Goal: Ask a question: Seek information or help from site administrators or community

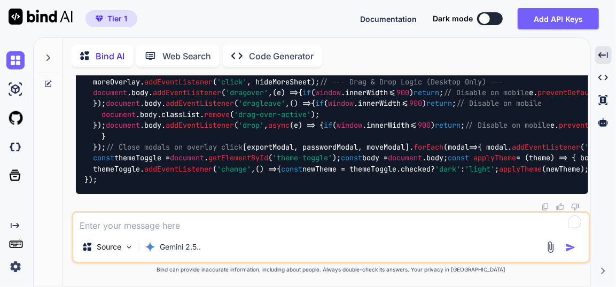
click at [49, 53] on icon at bounding box center [48, 57] width 9 height 9
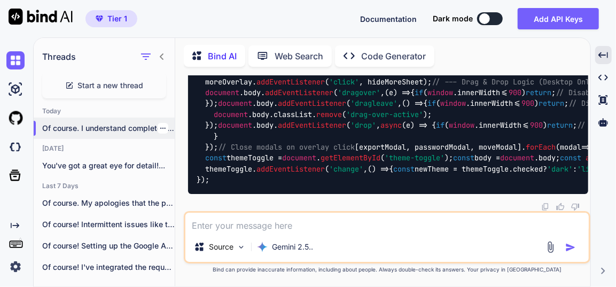
scroll to position [125875, 0]
click at [52, 96] on div "Threads Start a new thread [DATE] Of course. I understand completely. A cl... […" at bounding box center [104, 156] width 141 height 240
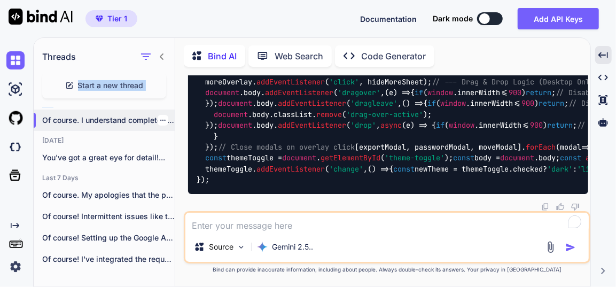
scroll to position [0, 0]
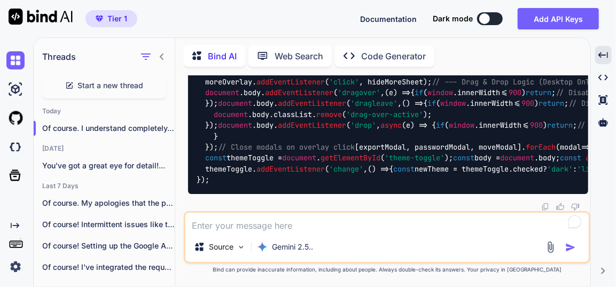
click at [185, 14] on div "Tier 1 Documentation Dark mode Add API Keys Created with Pixso." at bounding box center [308, 18] width 616 height 37
click at [107, 86] on span "Start a new thread" at bounding box center [111, 85] width 66 height 11
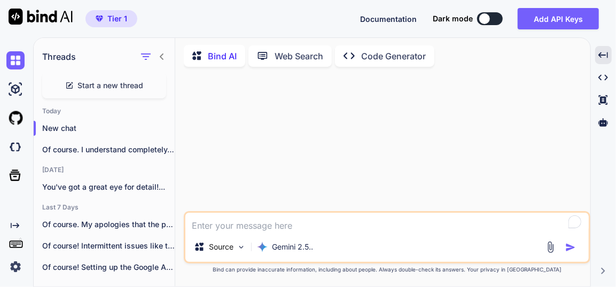
click at [72, 84] on icon at bounding box center [69, 85] width 9 height 9
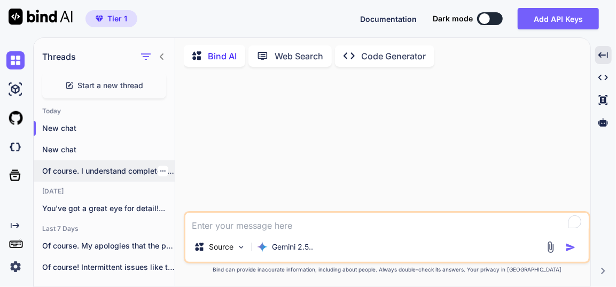
click at [160, 168] on icon "button" at bounding box center [163, 171] width 6 height 6
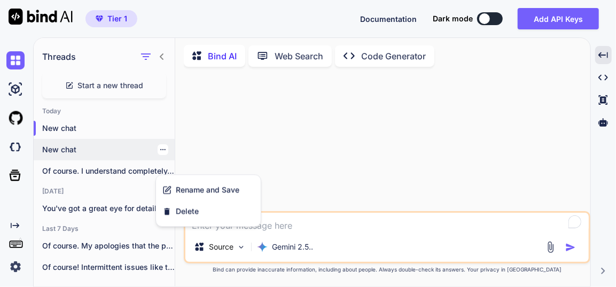
click at [161, 149] on icon "button" at bounding box center [162, 149] width 5 height 1
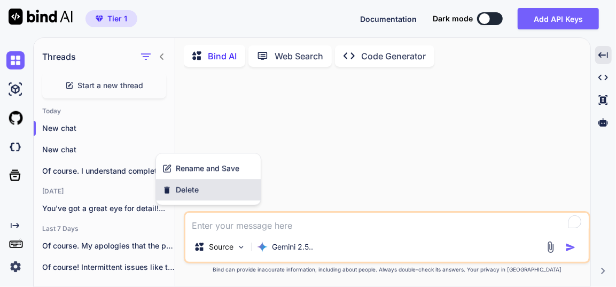
click at [181, 190] on span "Delete" at bounding box center [187, 189] width 23 height 11
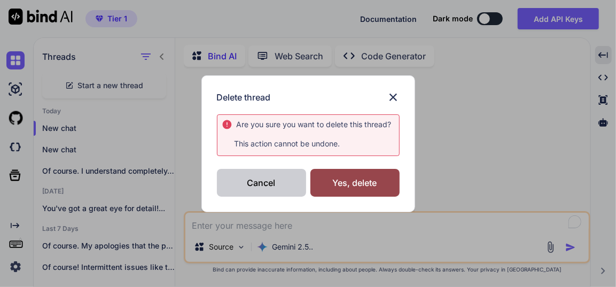
click at [270, 186] on div "Cancel" at bounding box center [261, 183] width 89 height 28
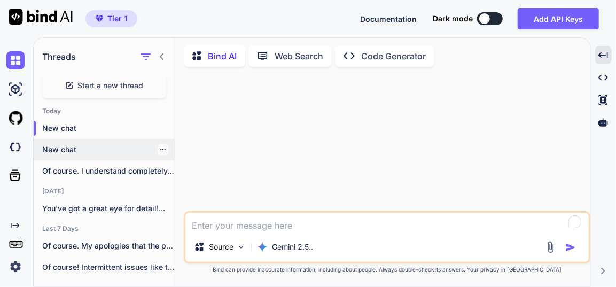
click at [73, 148] on p "New chat" at bounding box center [108, 149] width 132 height 11
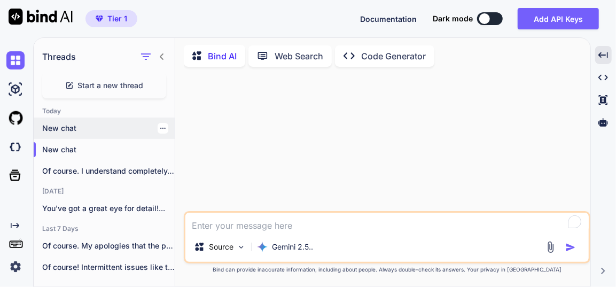
click at [76, 123] on p "New chat" at bounding box center [108, 128] width 132 height 11
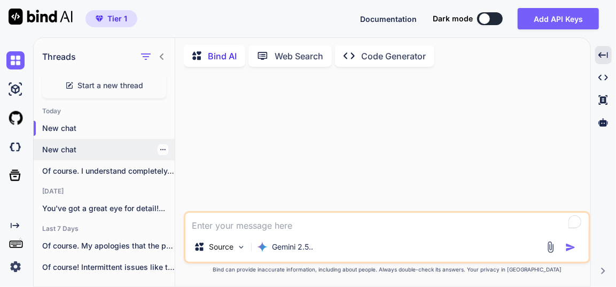
click at [160, 146] on icon "button" at bounding box center [163, 149] width 6 height 6
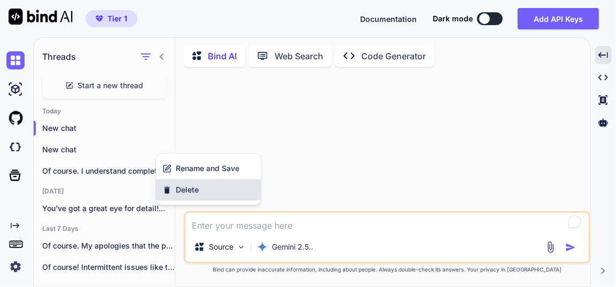
click at [181, 190] on span "Delete" at bounding box center [187, 189] width 23 height 11
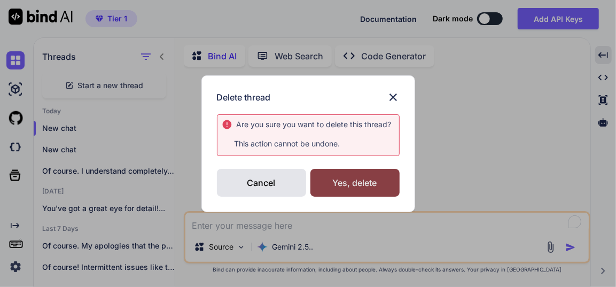
click at [336, 187] on div "Yes, delete" at bounding box center [354, 183] width 89 height 28
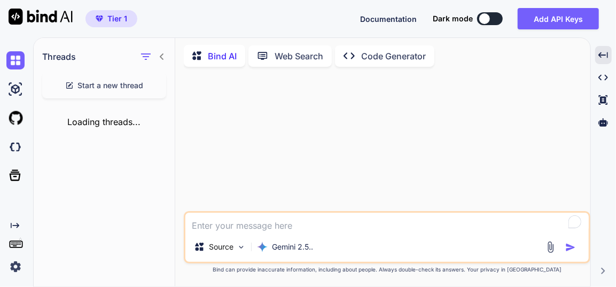
click at [105, 127] on div "Loading threads..." at bounding box center [104, 122] width 141 height 30
click at [17, 68] on img at bounding box center [15, 60] width 18 height 18
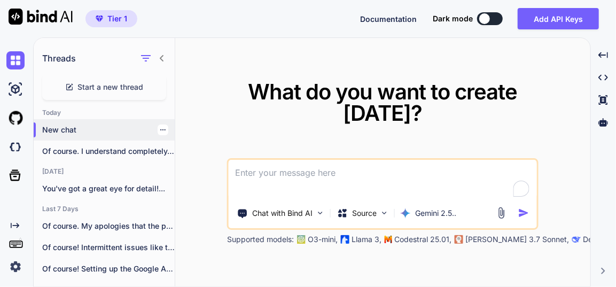
click at [163, 132] on div at bounding box center [163, 129] width 11 height 11
click at [160, 127] on icon "button" at bounding box center [163, 130] width 6 height 6
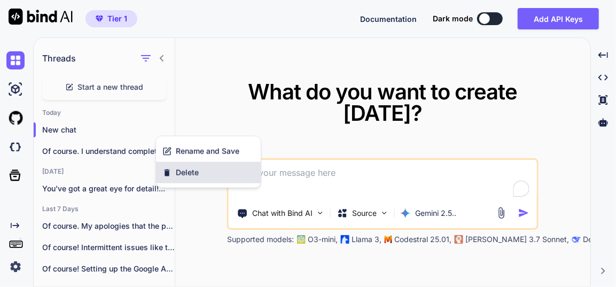
click at [184, 174] on span "Delete" at bounding box center [187, 172] width 23 height 11
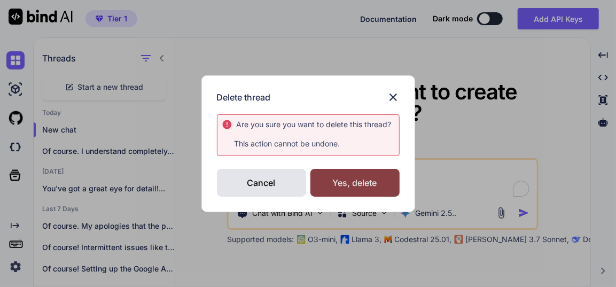
click at [356, 179] on div "Yes, delete" at bounding box center [354, 183] width 89 height 28
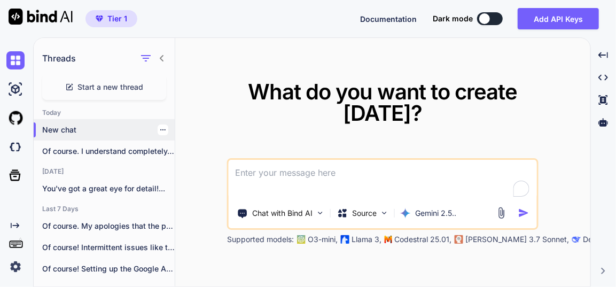
click at [161, 129] on icon "button" at bounding box center [163, 130] width 6 height 6
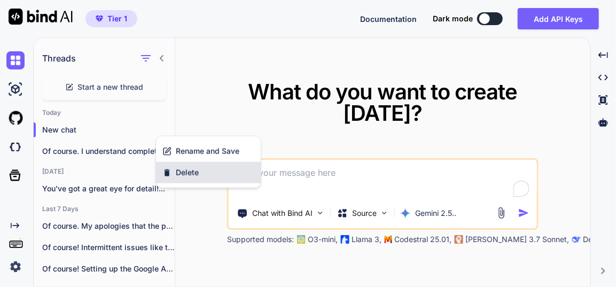
click at [191, 170] on span "Delete" at bounding box center [187, 172] width 23 height 11
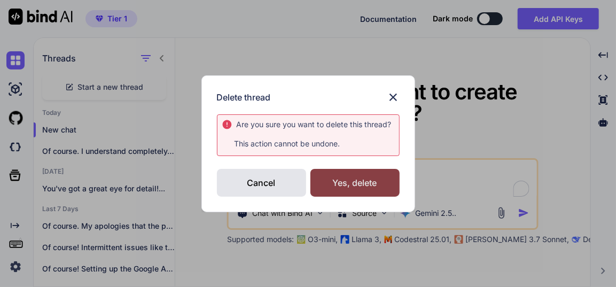
click at [353, 177] on div "Yes, delete" at bounding box center [354, 183] width 89 height 28
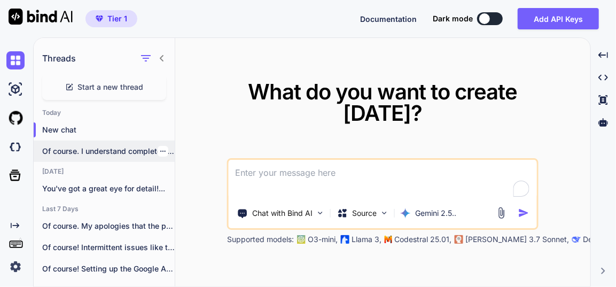
click at [160, 150] on icon "button" at bounding box center [163, 151] width 6 height 6
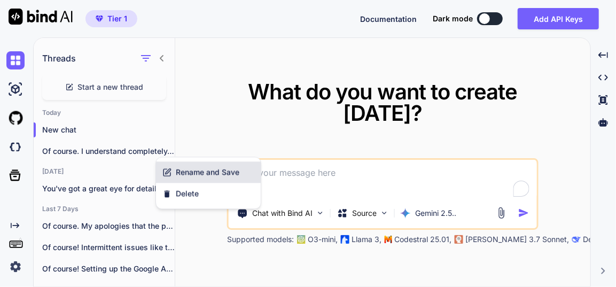
click at [198, 174] on span "Rename and Save" at bounding box center [208, 172] width 64 height 11
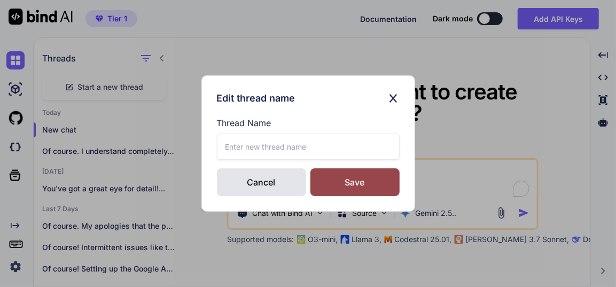
click at [280, 143] on input "text" at bounding box center [308, 147] width 183 height 26
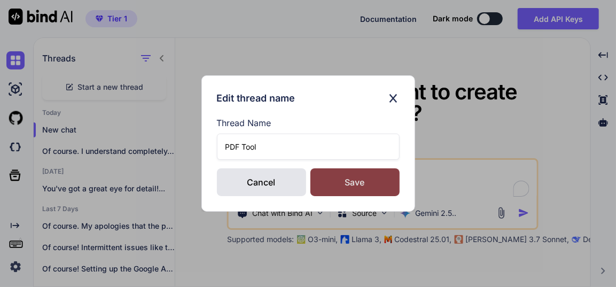
type input "PDF Tool"
click at [362, 190] on div "Save" at bounding box center [354, 182] width 89 height 28
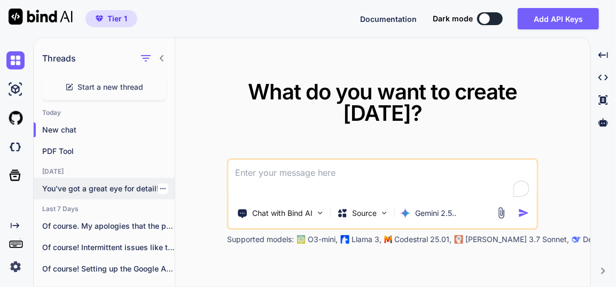
click at [161, 189] on icon "button" at bounding box center [163, 188] width 6 height 6
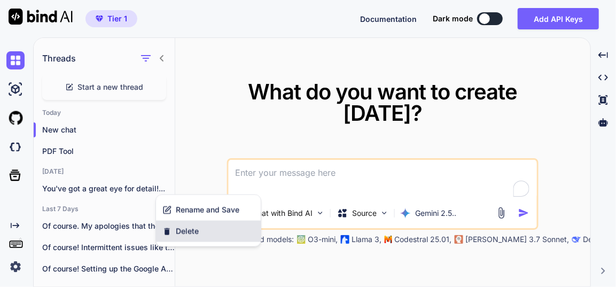
click at [188, 231] on span "Delete" at bounding box center [187, 231] width 23 height 11
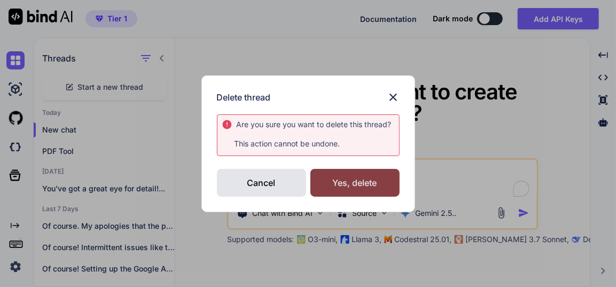
click at [352, 181] on div "Yes, delete" at bounding box center [354, 183] width 89 height 28
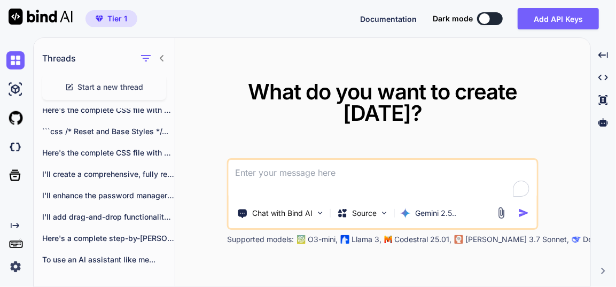
scroll to position [882, 0]
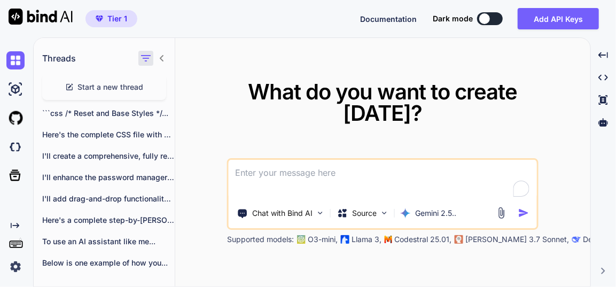
click at [148, 59] on icon "button" at bounding box center [145, 58] width 13 height 13
click at [162, 57] on icon at bounding box center [162, 58] width 4 height 6
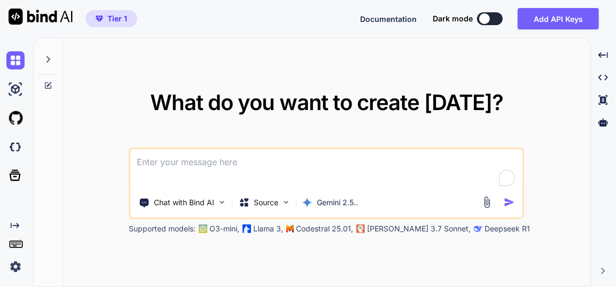
click at [53, 64] on div at bounding box center [48, 56] width 20 height 37
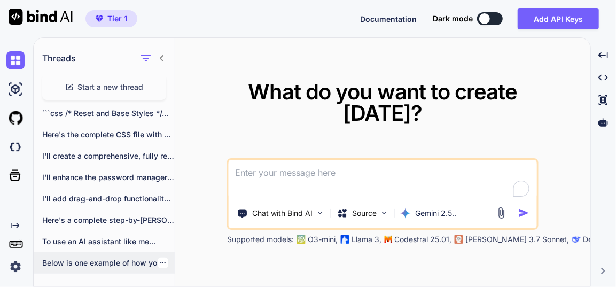
click at [124, 262] on p "Below is one example of how you..." at bounding box center [108, 262] width 132 height 11
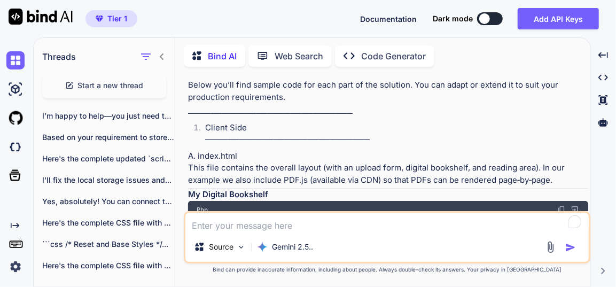
scroll to position [861, 0]
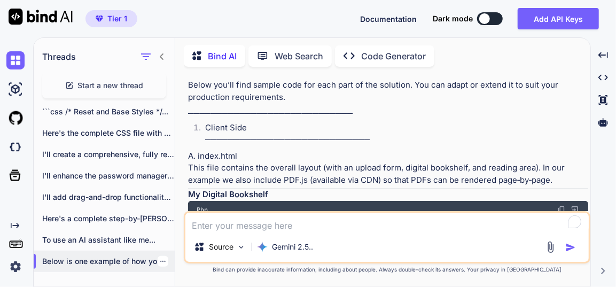
click at [163, 261] on div at bounding box center [163, 261] width 11 height 11
click at [160, 261] on icon "button" at bounding box center [162, 261] width 5 height 1
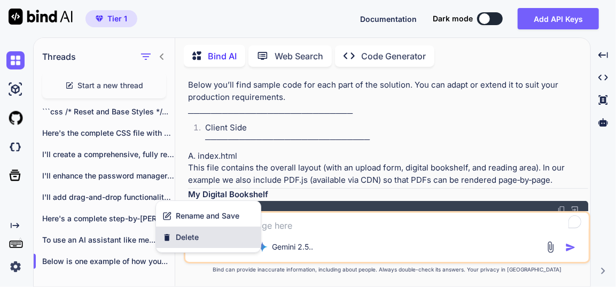
click at [182, 236] on span "Delete" at bounding box center [187, 237] width 23 height 11
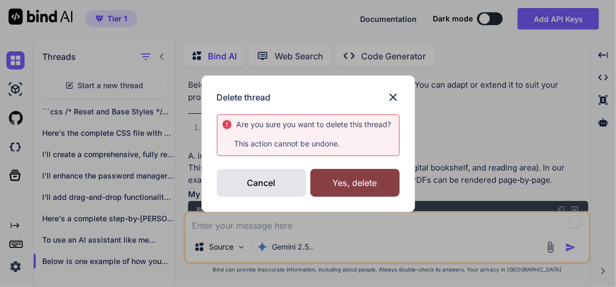
click at [342, 181] on div "Yes, delete" at bounding box center [354, 183] width 89 height 28
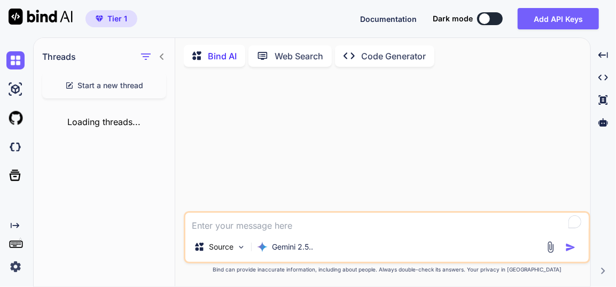
scroll to position [0, 0]
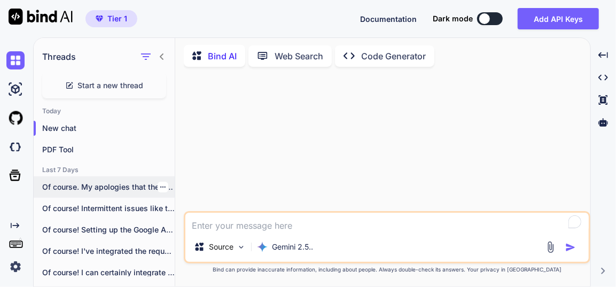
click at [160, 184] on icon "button" at bounding box center [163, 187] width 6 height 6
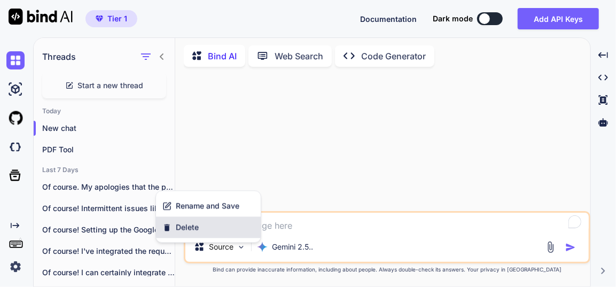
click at [184, 220] on div "Delete" at bounding box center [208, 226] width 105 height 21
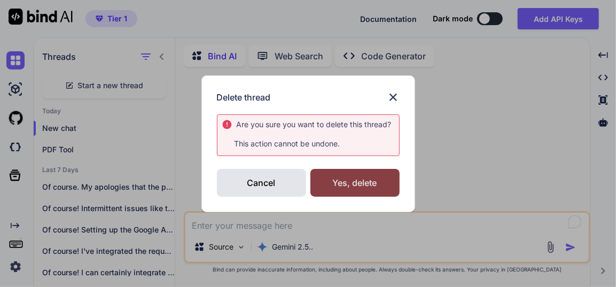
click at [335, 176] on div "Yes, delete" at bounding box center [354, 183] width 89 height 28
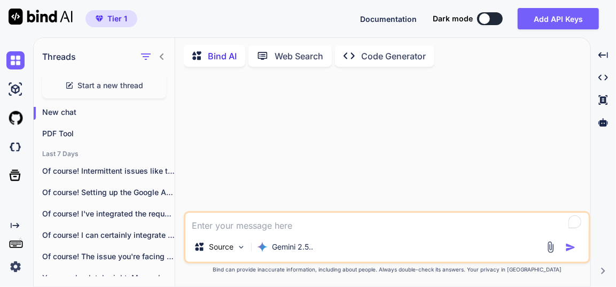
scroll to position [14, 0]
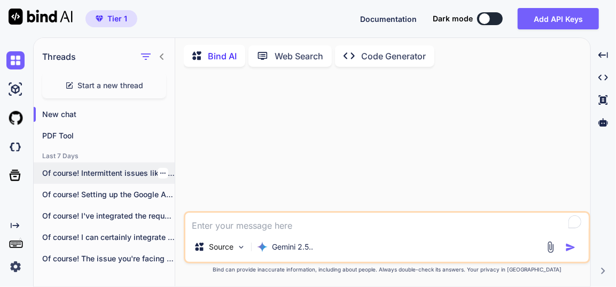
click at [166, 172] on p "Of course! Intermittent issues like the one..." at bounding box center [108, 173] width 132 height 11
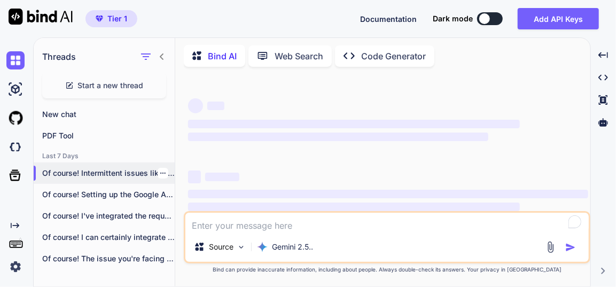
click at [162, 168] on div at bounding box center [163, 173] width 11 height 11
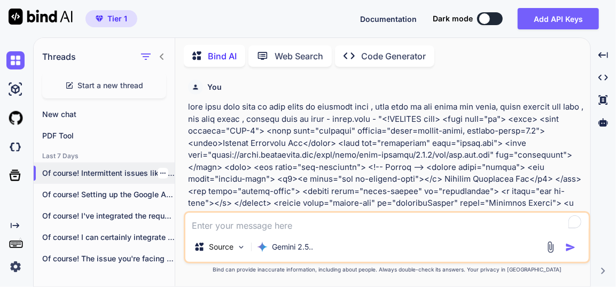
click at [160, 170] on icon "button" at bounding box center [163, 173] width 6 height 6
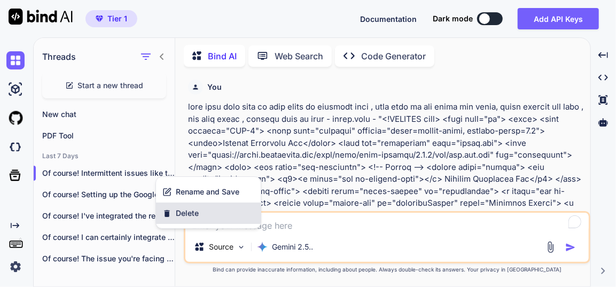
click at [183, 209] on span "Delete" at bounding box center [187, 213] width 23 height 11
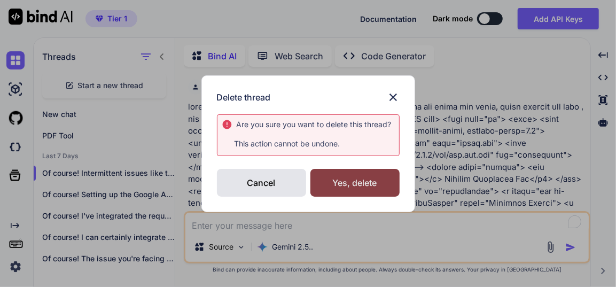
click at [332, 180] on div "Yes, delete" at bounding box center [354, 183] width 89 height 28
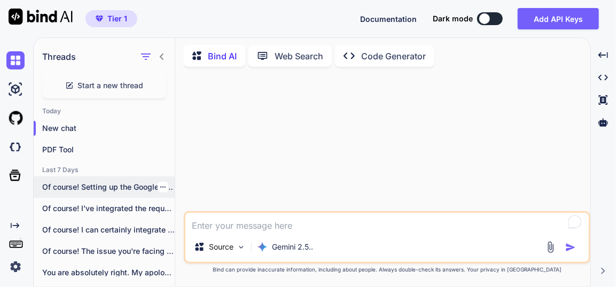
click at [160, 184] on icon "button" at bounding box center [163, 187] width 6 height 6
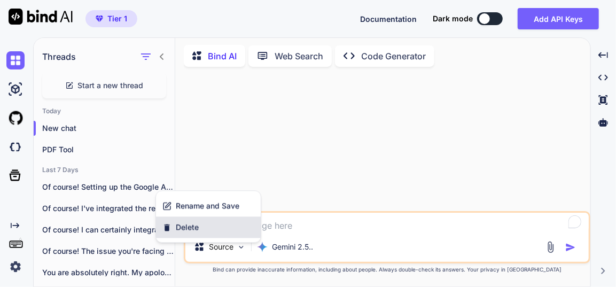
click at [194, 231] on span "Delete" at bounding box center [187, 227] width 23 height 11
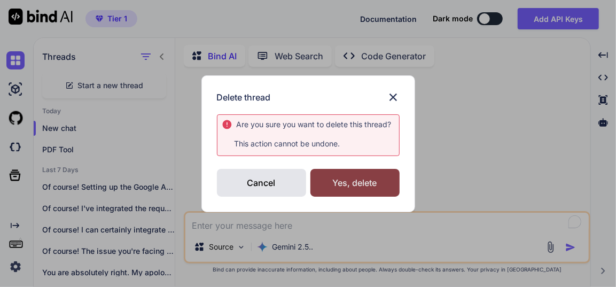
click at [356, 178] on div "Yes, delete" at bounding box center [354, 183] width 89 height 28
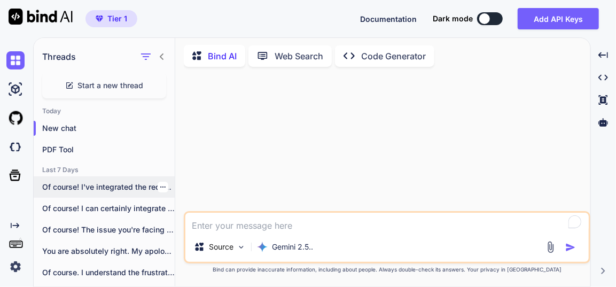
click at [161, 185] on icon "button" at bounding box center [163, 187] width 6 height 6
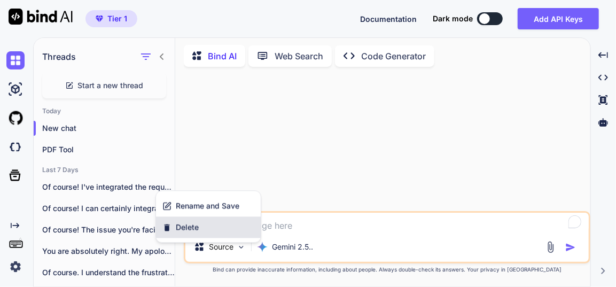
click at [194, 222] on span "Delete" at bounding box center [187, 227] width 23 height 11
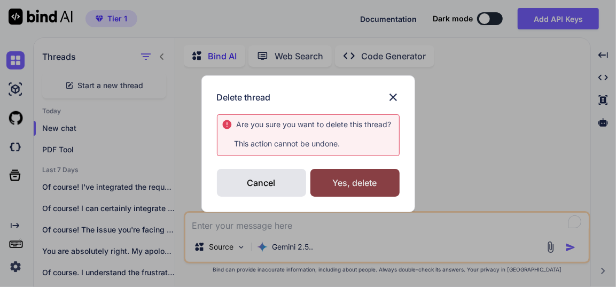
click at [340, 190] on div "Yes, delete" at bounding box center [354, 183] width 89 height 28
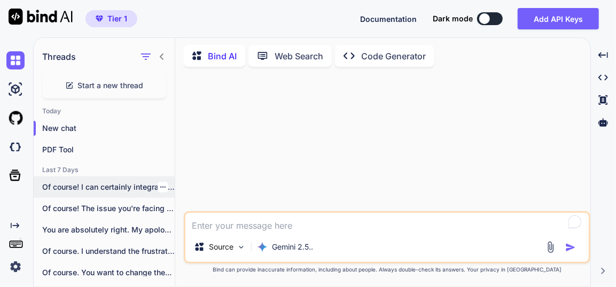
click at [162, 184] on div at bounding box center [163, 187] width 11 height 11
click at [160, 184] on icon "button" at bounding box center [163, 187] width 6 height 6
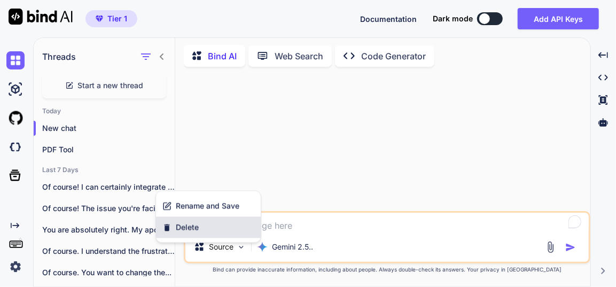
click at [190, 222] on span "Delete" at bounding box center [187, 227] width 23 height 11
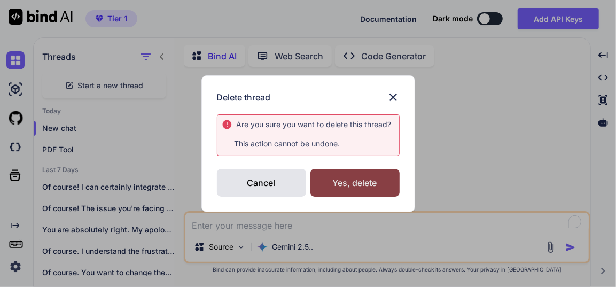
click at [328, 171] on div "Yes, delete" at bounding box center [354, 183] width 89 height 28
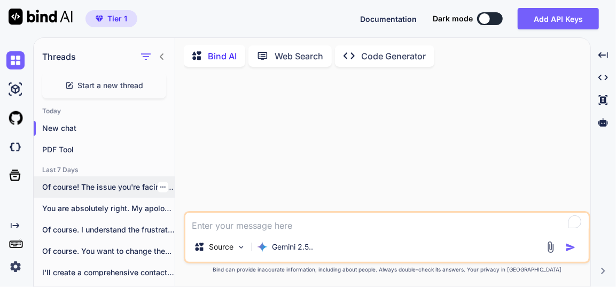
click at [160, 185] on icon "button" at bounding box center [163, 187] width 6 height 6
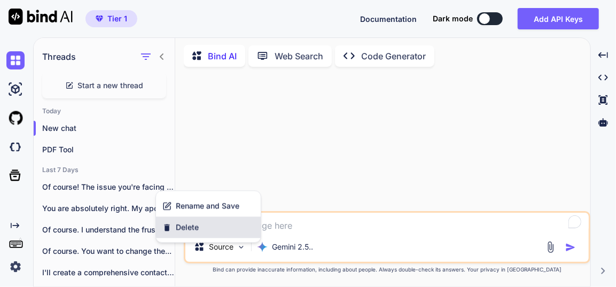
click at [186, 225] on span "Delete" at bounding box center [187, 227] width 23 height 11
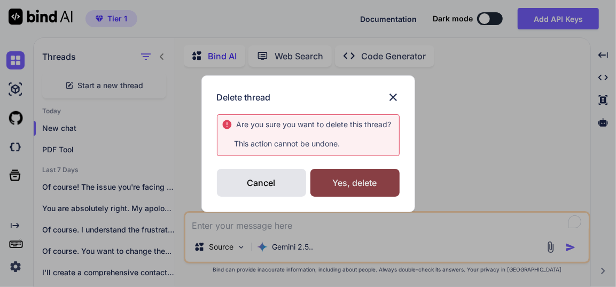
click at [347, 180] on div "Yes, delete" at bounding box center [354, 183] width 89 height 28
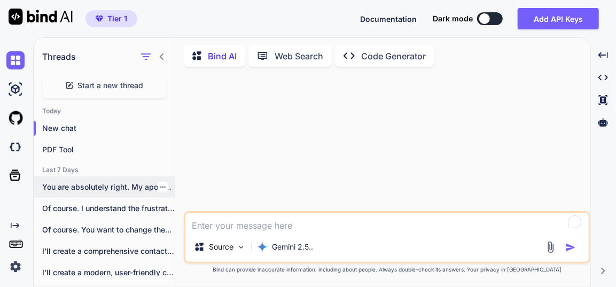
click at [166, 186] on p "You are absolutely right. My apologies for..." at bounding box center [108, 187] width 132 height 11
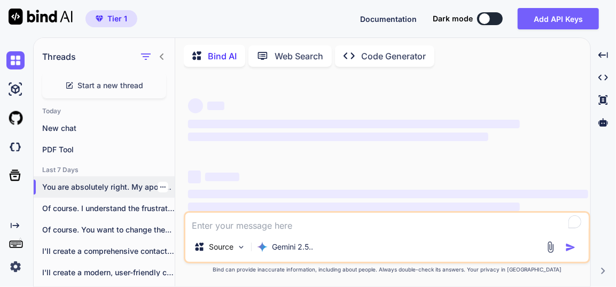
click at [160, 186] on icon "button" at bounding box center [163, 187] width 6 height 6
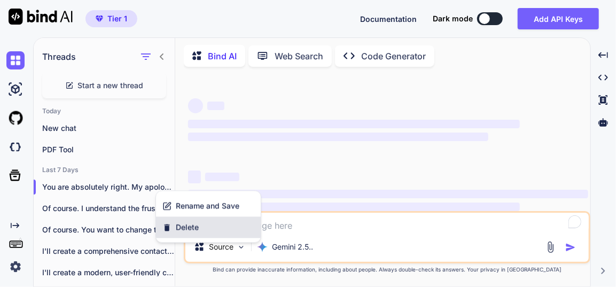
click at [180, 220] on div "Delete" at bounding box center [208, 226] width 105 height 21
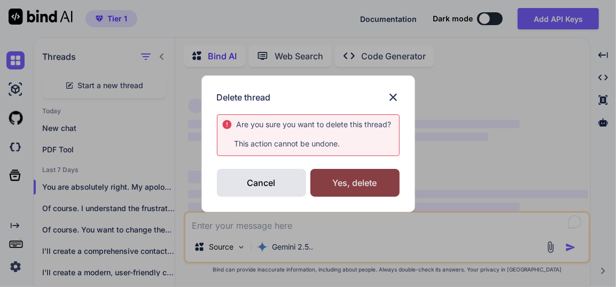
click at [356, 178] on div "Yes, delete" at bounding box center [354, 183] width 89 height 28
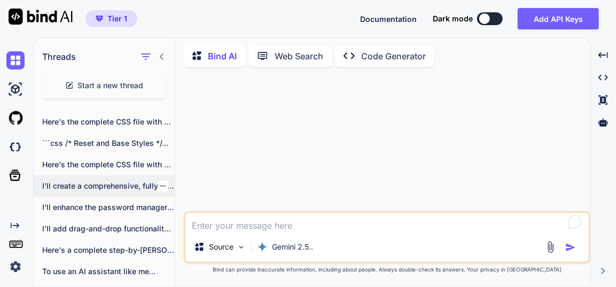
scroll to position [711, 0]
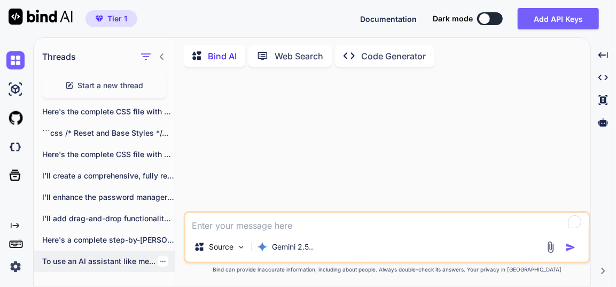
click at [160, 259] on icon "button" at bounding box center [163, 261] width 6 height 6
click at [131, 256] on p "To use an AI assistant like me..." at bounding box center [108, 261] width 132 height 11
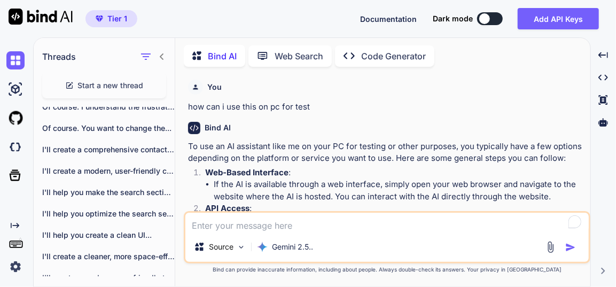
scroll to position [0, 0]
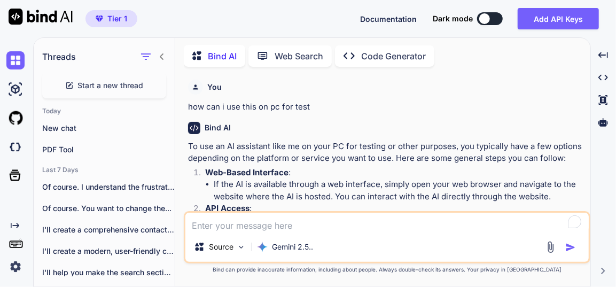
click at [73, 168] on h2 "Last 7 Days" at bounding box center [104, 170] width 141 height 9
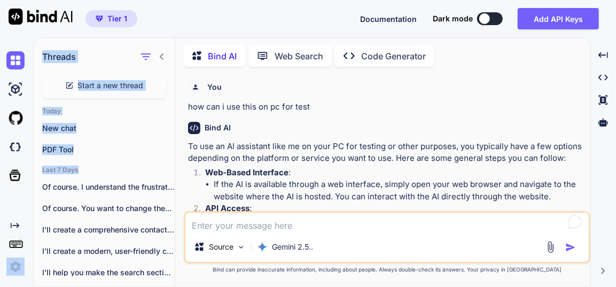
drag, startPoint x: 82, startPoint y: 167, endPoint x: 31, endPoint y: 170, distance: 50.8
click at [31, 170] on div "Created with Pixso. Threads Start a new thread [DATE] New chat PDF Tool Last 7 …" at bounding box center [308, 161] width 616 height 249
click at [103, 170] on h2 "Last 7 Days" at bounding box center [104, 170] width 141 height 9
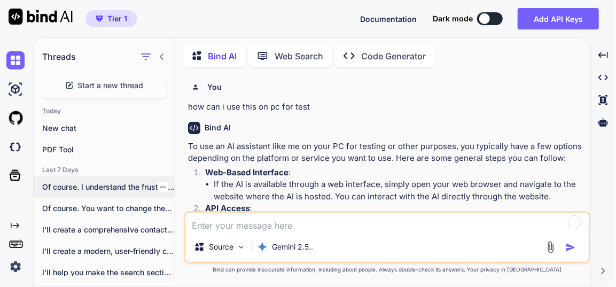
click at [160, 182] on div at bounding box center [163, 187] width 11 height 11
click at [160, 185] on icon "button" at bounding box center [163, 187] width 6 height 6
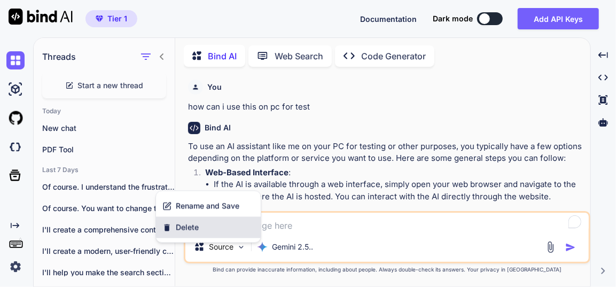
click at [178, 218] on div "Delete" at bounding box center [208, 226] width 105 height 21
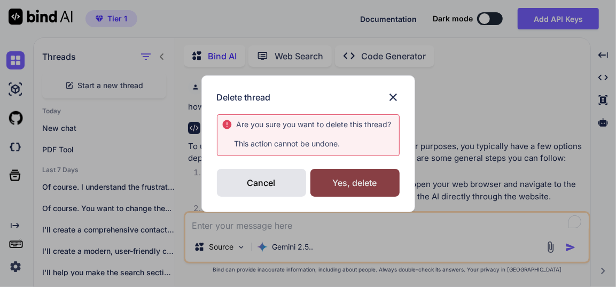
click at [357, 189] on div "Yes, delete" at bounding box center [354, 183] width 89 height 28
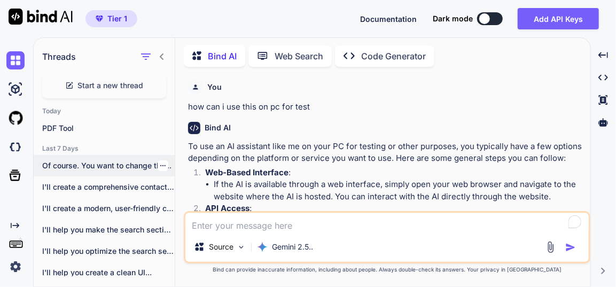
click at [162, 161] on div at bounding box center [163, 165] width 11 height 11
click at [160, 165] on icon "button" at bounding box center [162, 165] width 5 height 1
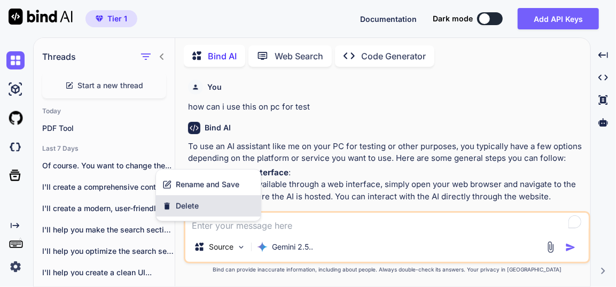
click at [191, 205] on span "Delete" at bounding box center [187, 205] width 23 height 11
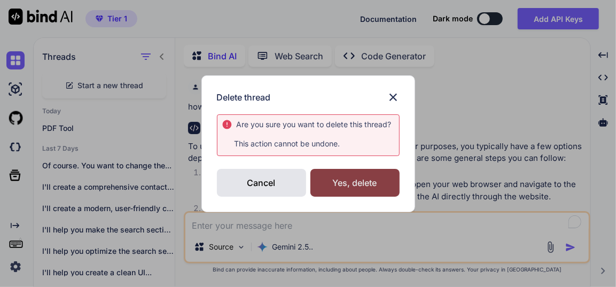
click at [350, 184] on div "Yes, delete" at bounding box center [354, 183] width 89 height 28
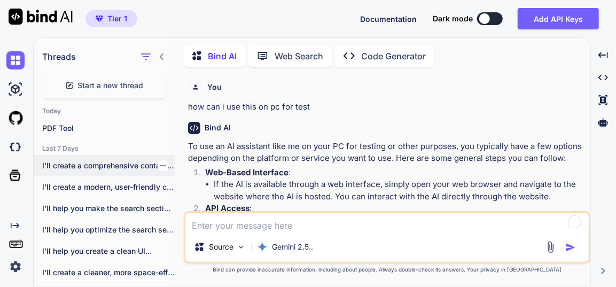
click at [163, 166] on div at bounding box center [163, 165] width 11 height 11
click at [162, 163] on div at bounding box center [163, 165] width 11 height 11
click at [159, 167] on div at bounding box center [163, 165] width 11 height 11
click at [160, 160] on div at bounding box center [163, 165] width 11 height 11
click at [160, 164] on icon "button" at bounding box center [163, 165] width 6 height 6
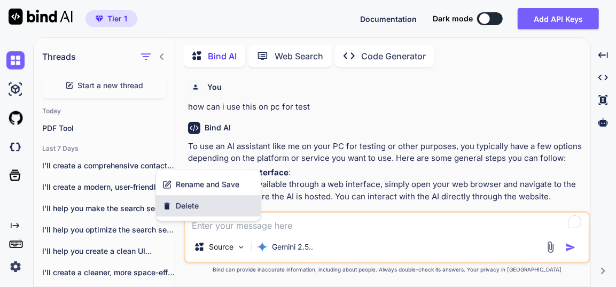
click at [192, 201] on span "Delete" at bounding box center [187, 205] width 23 height 11
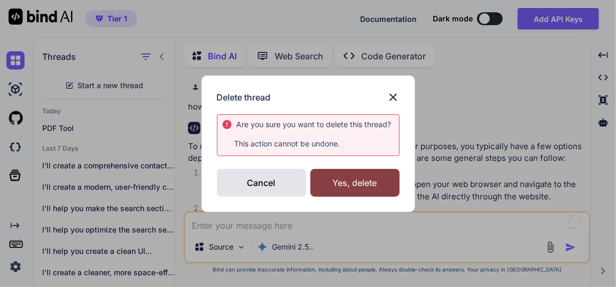
click at [333, 184] on div "Yes, delete" at bounding box center [354, 183] width 89 height 28
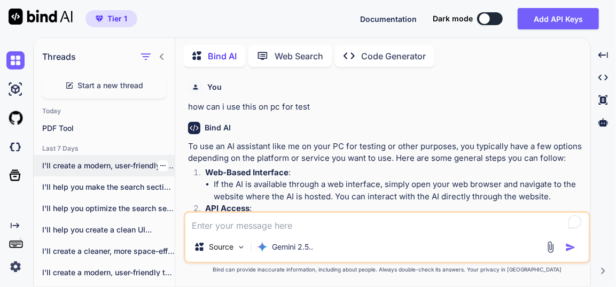
click at [160, 166] on icon "button" at bounding box center [163, 165] width 6 height 6
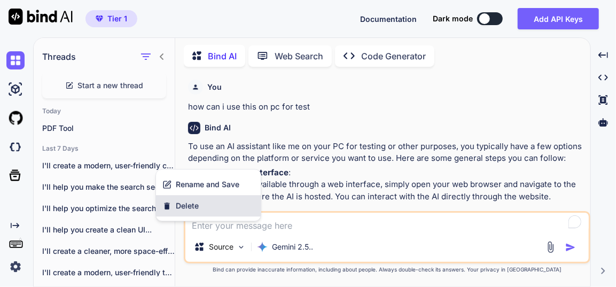
click at [189, 204] on span "Delete" at bounding box center [187, 205] width 23 height 11
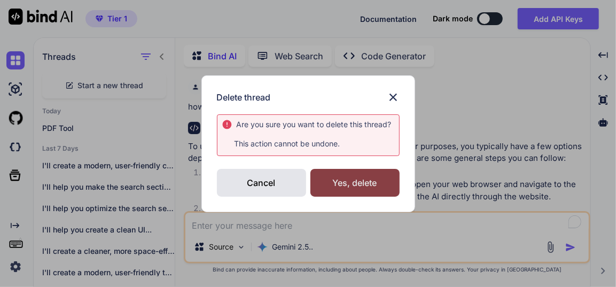
click at [329, 182] on div "Yes, delete" at bounding box center [354, 183] width 89 height 28
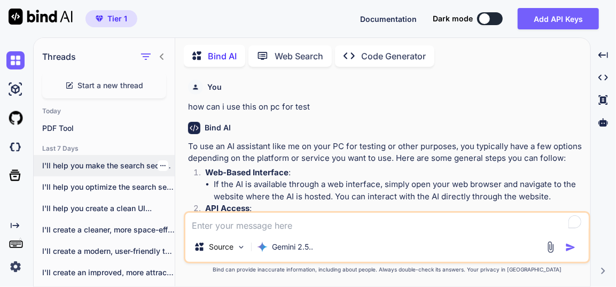
click at [160, 165] on icon "button" at bounding box center [163, 165] width 6 height 6
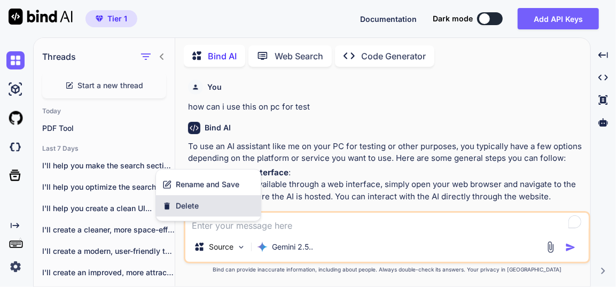
click at [187, 202] on span "Delete" at bounding box center [187, 205] width 23 height 11
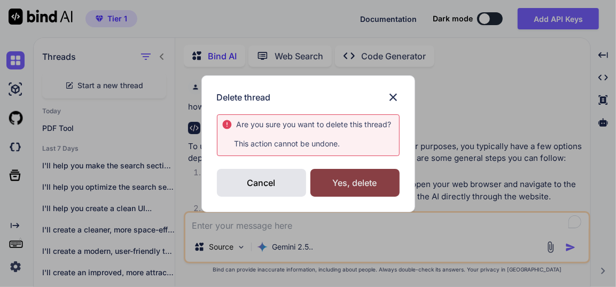
click at [380, 184] on div "Yes, delete" at bounding box center [354, 183] width 89 height 28
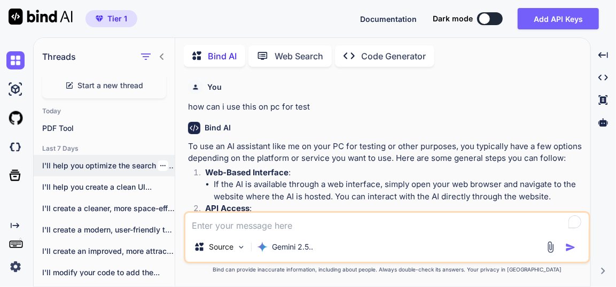
click at [166, 166] on p "I'll help you optimize the search section..." at bounding box center [108, 165] width 132 height 11
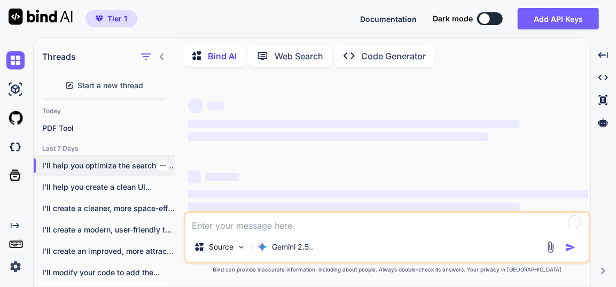
click at [160, 166] on icon "button" at bounding box center [163, 165] width 6 height 6
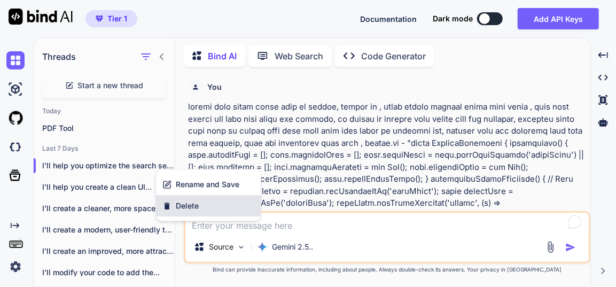
click at [182, 200] on span "Delete" at bounding box center [187, 205] width 23 height 11
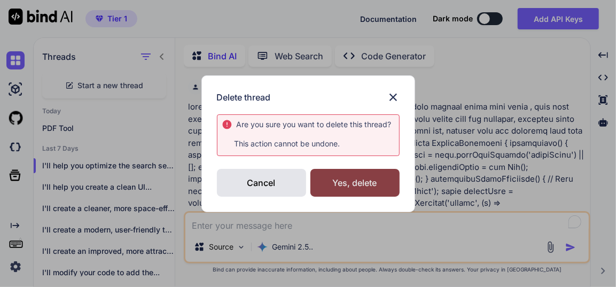
click at [326, 183] on div "Yes, delete" at bounding box center [354, 183] width 89 height 28
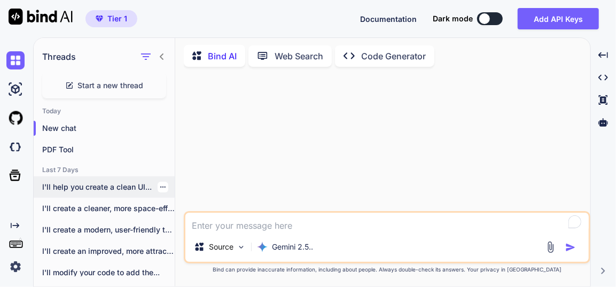
click at [160, 184] on icon "button" at bounding box center [163, 187] width 6 height 6
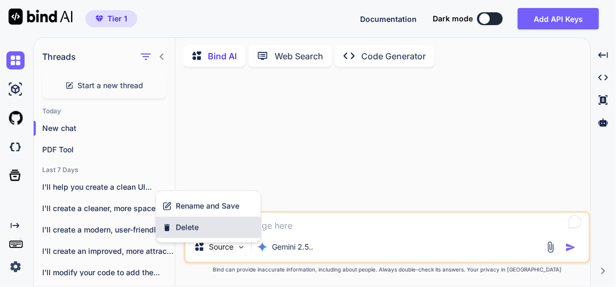
click at [192, 220] on div "Delete" at bounding box center [208, 226] width 105 height 21
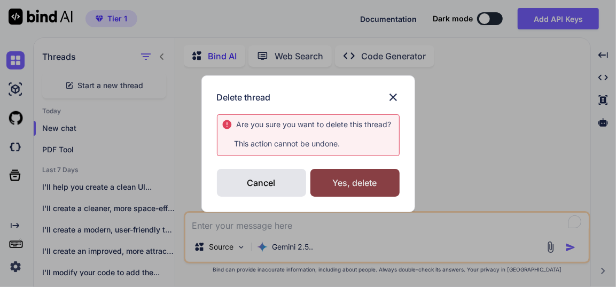
click at [353, 183] on div "Yes, delete" at bounding box center [354, 183] width 89 height 28
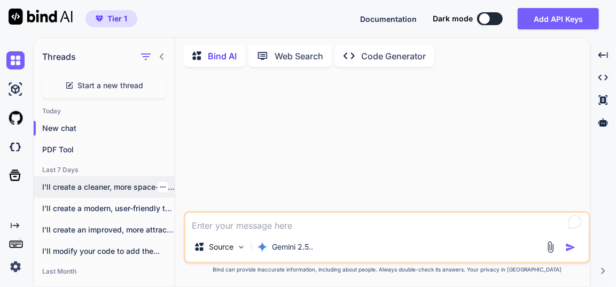
click at [165, 185] on p "I'll create a cleaner, more space-efficient version..." at bounding box center [108, 187] width 132 height 11
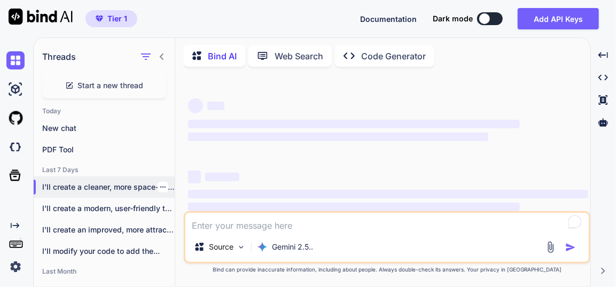
click at [160, 185] on icon "button" at bounding box center [163, 187] width 6 height 6
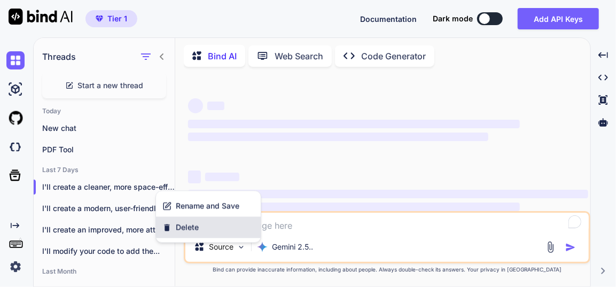
click at [186, 222] on span "Delete" at bounding box center [187, 227] width 23 height 11
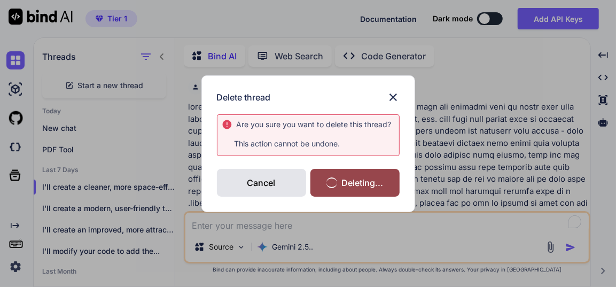
click at [341, 189] on div "Deleting..." at bounding box center [354, 183] width 89 height 28
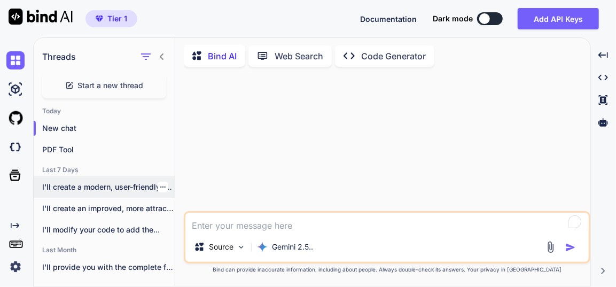
click at [160, 185] on icon "button" at bounding box center [163, 187] width 6 height 6
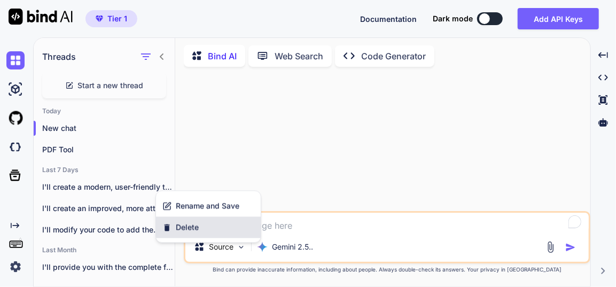
click at [194, 225] on span "Delete" at bounding box center [187, 227] width 23 height 11
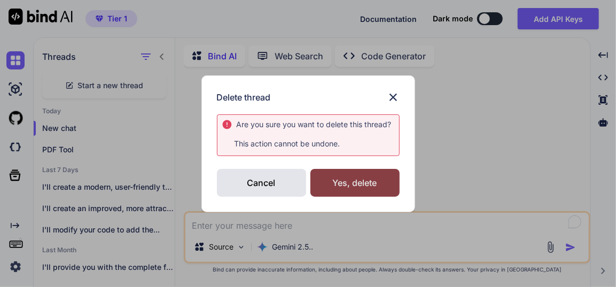
click at [340, 177] on div "Yes, delete" at bounding box center [354, 183] width 89 height 28
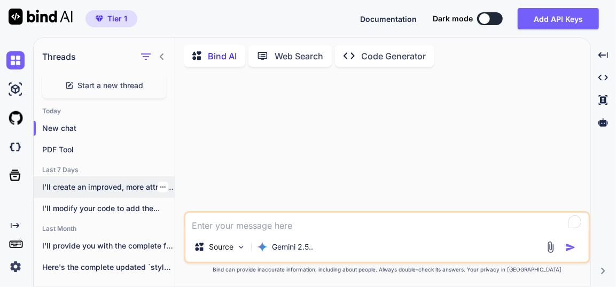
click at [162, 185] on icon "button" at bounding box center [163, 187] width 6 height 6
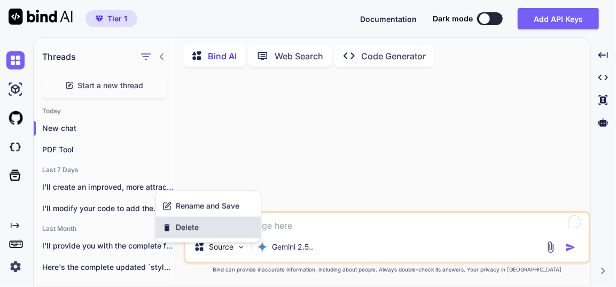
click at [193, 225] on span "Delete" at bounding box center [187, 227] width 23 height 11
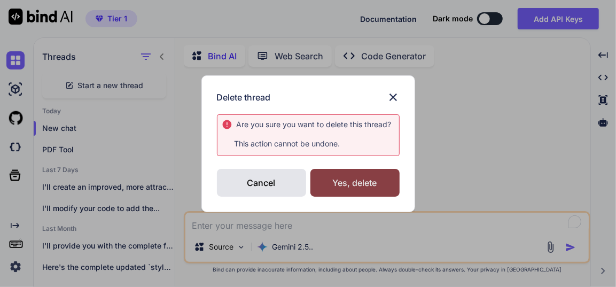
click at [364, 178] on div "Yes, delete" at bounding box center [354, 183] width 89 height 28
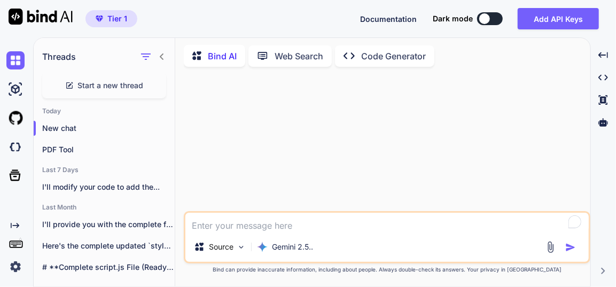
scroll to position [49, 0]
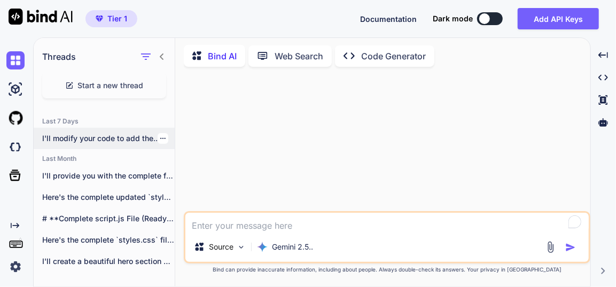
click at [162, 134] on div at bounding box center [163, 138] width 11 height 11
click at [160, 135] on icon "button" at bounding box center [163, 138] width 6 height 6
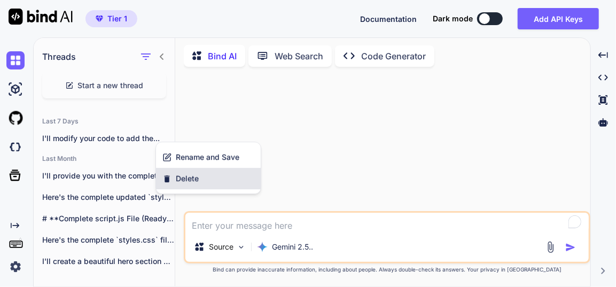
click at [199, 171] on div "Delete" at bounding box center [208, 178] width 105 height 21
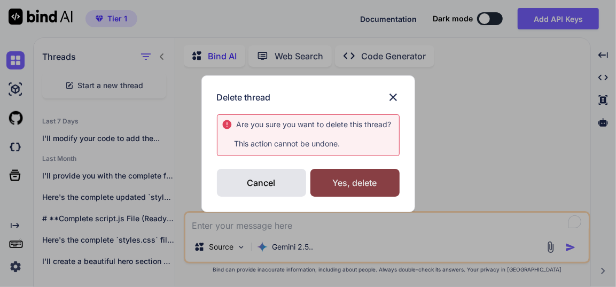
click at [347, 178] on div "Yes, delete" at bounding box center [354, 183] width 89 height 28
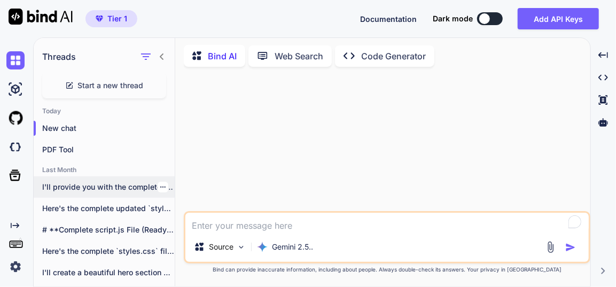
click at [165, 190] on div "I'll provide you with the complete file..." at bounding box center [104, 186] width 141 height 21
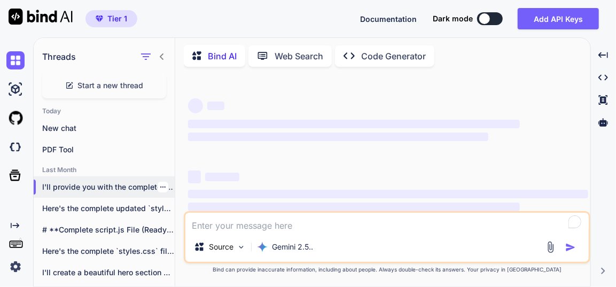
click at [160, 184] on icon "button" at bounding box center [163, 187] width 6 height 6
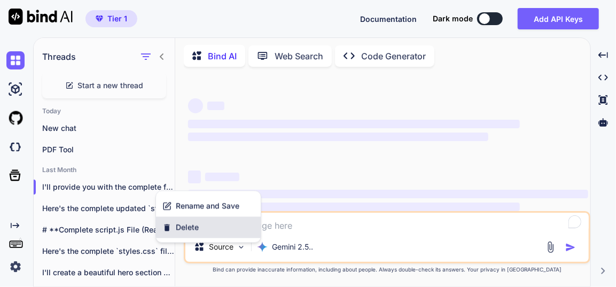
click at [204, 228] on div "Delete" at bounding box center [208, 226] width 105 height 21
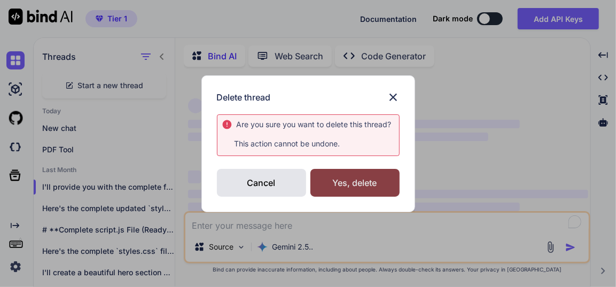
click at [355, 188] on div "Yes, delete" at bounding box center [354, 183] width 89 height 28
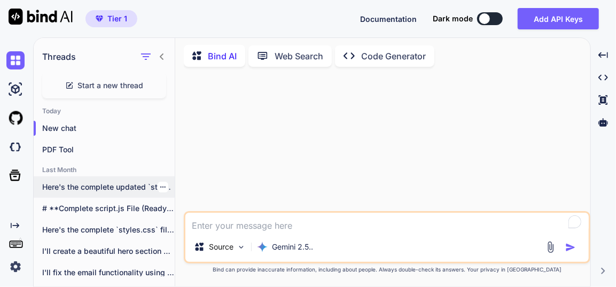
click at [160, 184] on icon "button" at bounding box center [163, 187] width 6 height 6
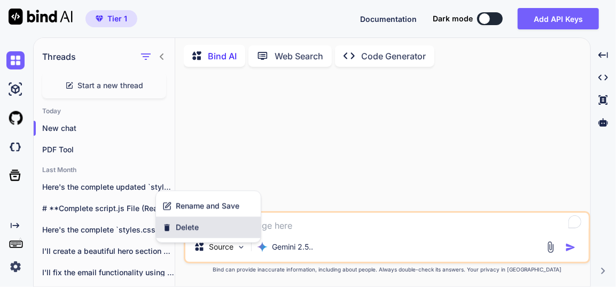
click at [191, 224] on span "Delete" at bounding box center [187, 227] width 23 height 11
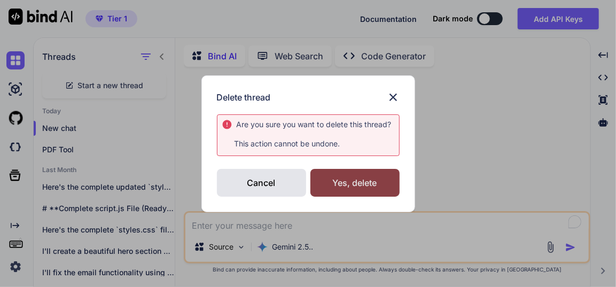
click at [356, 177] on div "Yes, delete" at bounding box center [354, 183] width 89 height 28
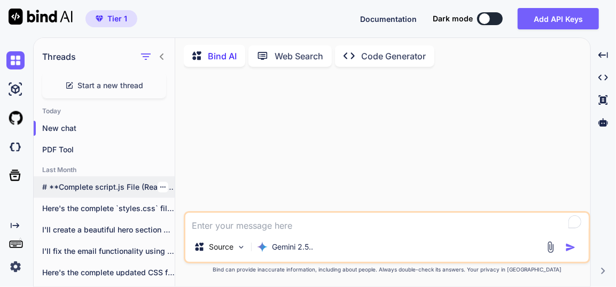
click at [161, 187] on icon "button" at bounding box center [163, 187] width 6 height 6
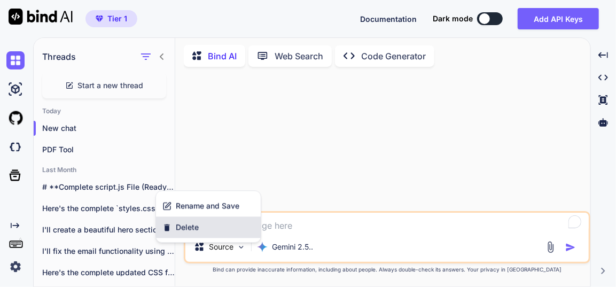
click at [182, 223] on span "Delete" at bounding box center [187, 227] width 23 height 11
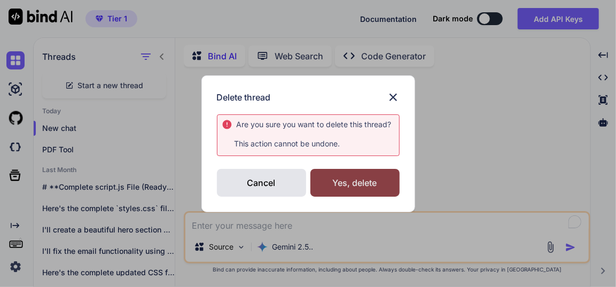
click at [368, 185] on div "Yes, delete" at bounding box center [354, 183] width 89 height 28
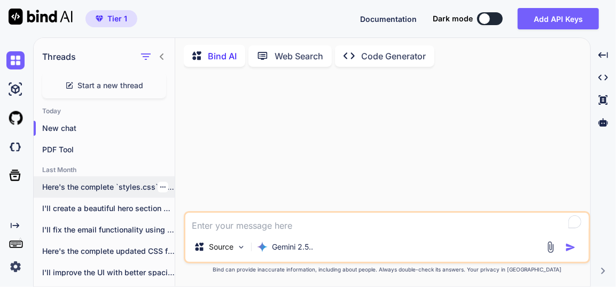
click at [164, 184] on p "Here's the complete `styles.css` file with all..." at bounding box center [108, 187] width 132 height 11
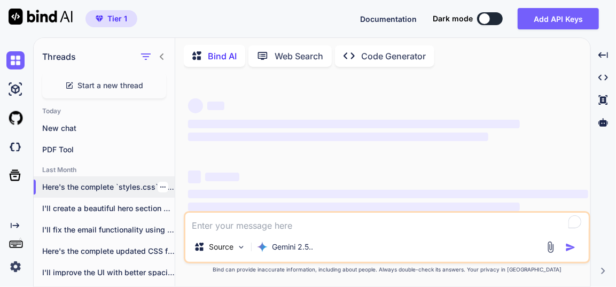
click at [160, 184] on icon "button" at bounding box center [163, 187] width 6 height 6
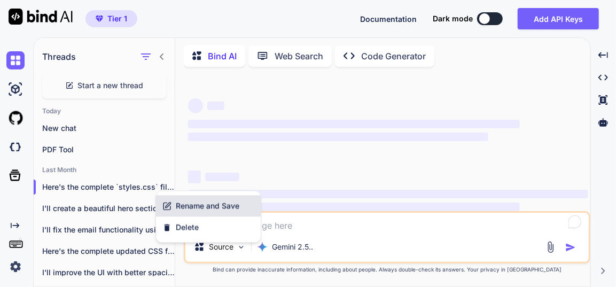
click at [181, 215] on div "Rename and Save" at bounding box center [208, 205] width 105 height 21
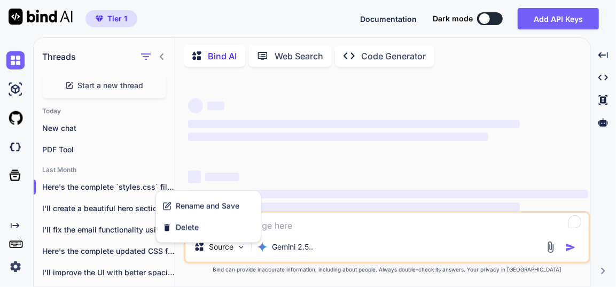
click at [186, 225] on textarea at bounding box center [386, 222] width 403 height 19
click at [192, 223] on textarea at bounding box center [386, 222] width 403 height 19
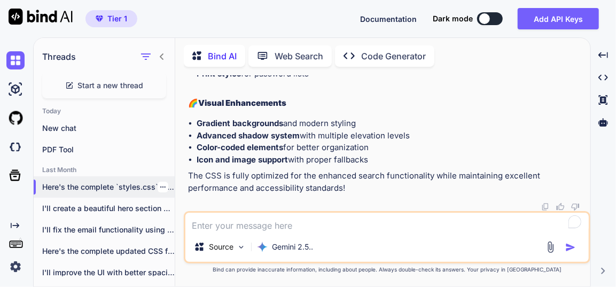
click at [158, 188] on div at bounding box center [163, 187] width 11 height 11
click at [160, 186] on icon "button" at bounding box center [162, 186] width 5 height 1
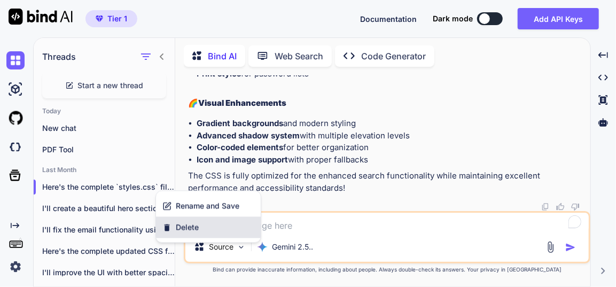
click at [183, 220] on div "Delete" at bounding box center [208, 226] width 105 height 21
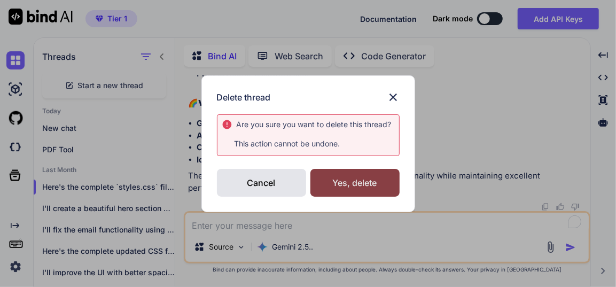
click at [379, 172] on div "Yes, delete" at bounding box center [354, 183] width 89 height 28
click at [368, 176] on div "Deleting..." at bounding box center [354, 182] width 89 height 13
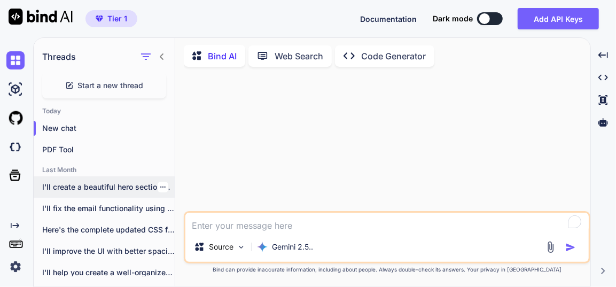
click at [162, 184] on icon "button" at bounding box center [163, 187] width 6 height 6
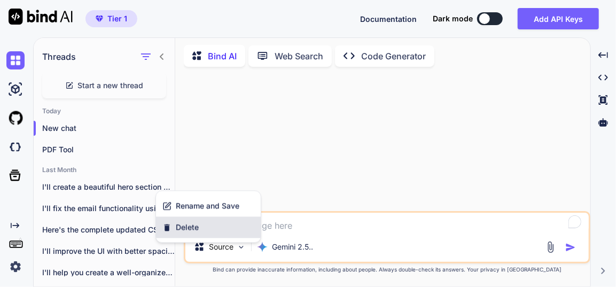
click at [184, 222] on span "Delete" at bounding box center [187, 227] width 23 height 11
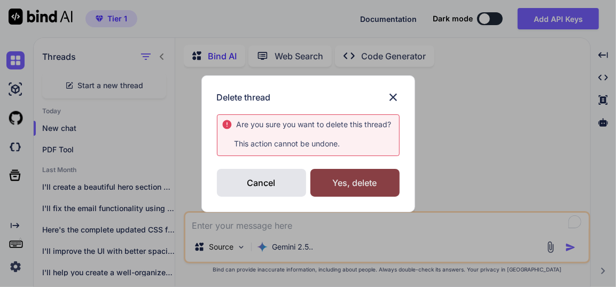
click at [354, 177] on div "Yes, delete" at bounding box center [354, 183] width 89 height 28
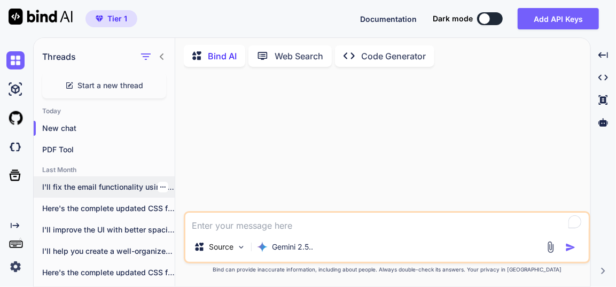
click at [158, 182] on div at bounding box center [163, 187] width 11 height 11
click at [160, 186] on icon "button" at bounding box center [162, 186] width 5 height 1
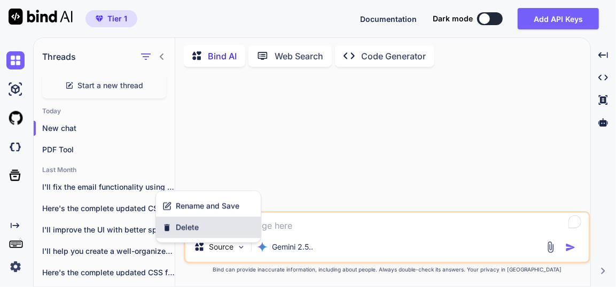
click at [186, 222] on span "Delete" at bounding box center [187, 227] width 23 height 11
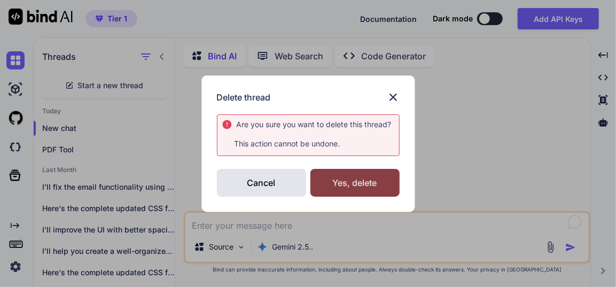
click at [335, 178] on div "Yes, delete" at bounding box center [354, 183] width 89 height 28
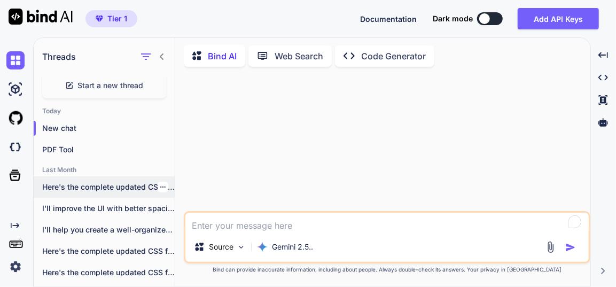
click at [161, 188] on div at bounding box center [163, 187] width 11 height 11
click at [160, 184] on icon "button" at bounding box center [163, 187] width 6 height 6
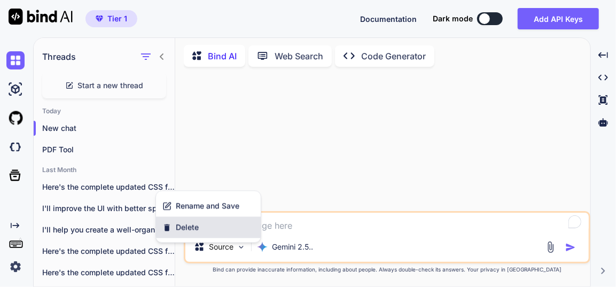
click at [183, 225] on span "Delete" at bounding box center [187, 227] width 23 height 11
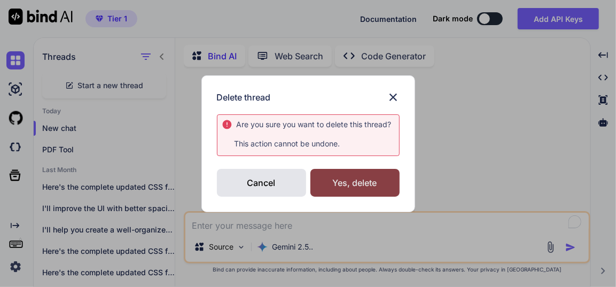
click at [346, 184] on div "Yes, delete" at bounding box center [354, 183] width 89 height 28
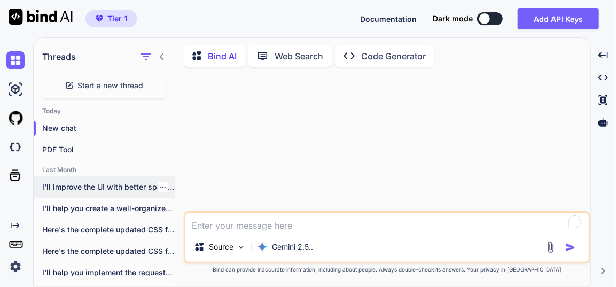
click at [162, 188] on div at bounding box center [163, 187] width 11 height 11
click at [162, 185] on div at bounding box center [163, 187] width 11 height 11
click at [162, 185] on icon "button" at bounding box center [163, 187] width 6 height 6
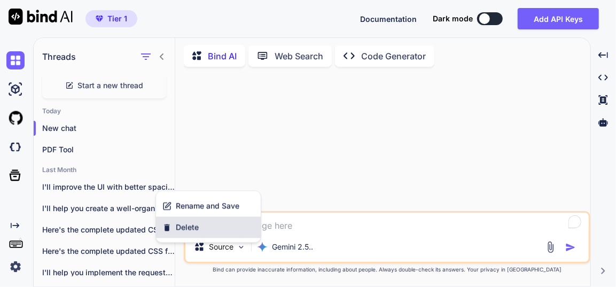
click at [195, 222] on span "Delete" at bounding box center [187, 227] width 23 height 11
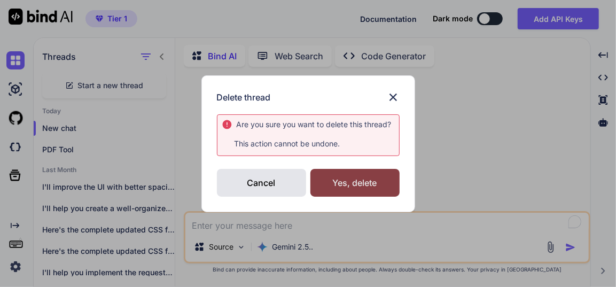
click at [333, 183] on div "Yes, delete" at bounding box center [354, 183] width 89 height 28
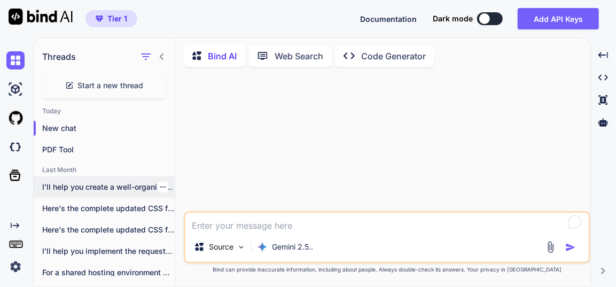
click at [160, 184] on icon "button" at bounding box center [163, 187] width 6 height 6
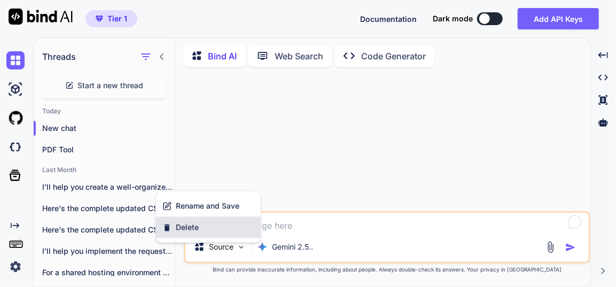
click at [184, 219] on div "Delete" at bounding box center [208, 226] width 105 height 21
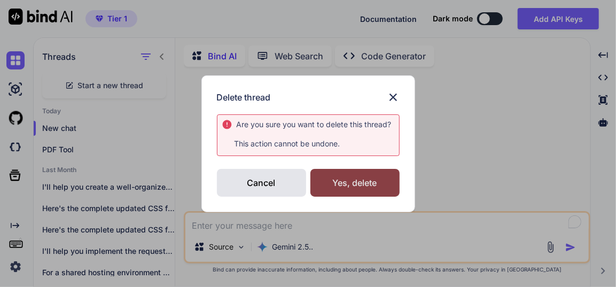
click at [358, 186] on div "Yes, delete" at bounding box center [354, 183] width 89 height 28
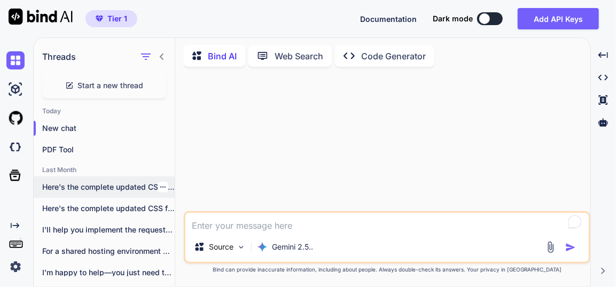
click at [160, 182] on div at bounding box center [163, 187] width 11 height 11
click at [160, 184] on icon "button" at bounding box center [163, 187] width 6 height 6
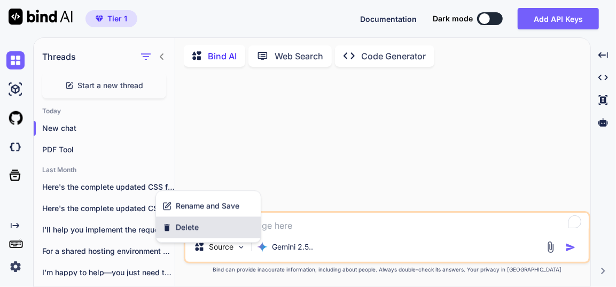
click at [193, 223] on span "Delete" at bounding box center [187, 227] width 23 height 11
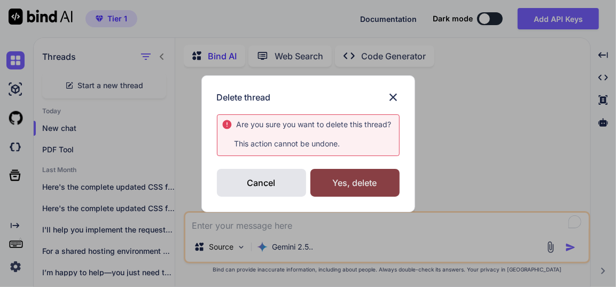
click at [351, 188] on div "Yes, delete" at bounding box center [354, 183] width 89 height 28
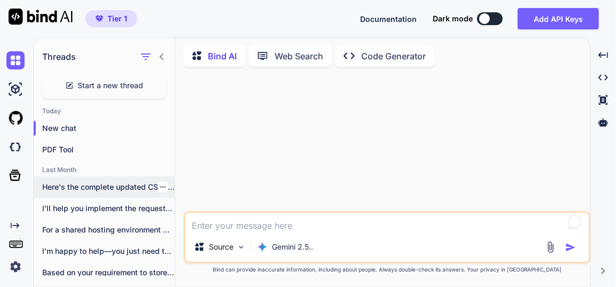
click at [160, 184] on icon "button" at bounding box center [163, 187] width 6 height 6
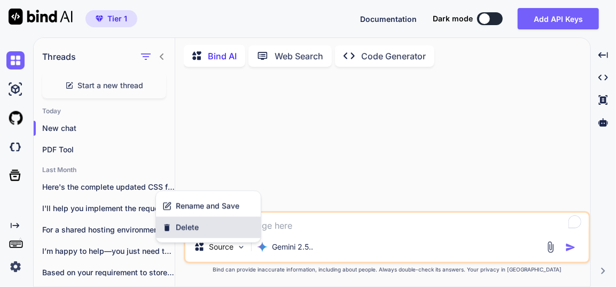
click at [198, 231] on span "Delete" at bounding box center [187, 227] width 23 height 11
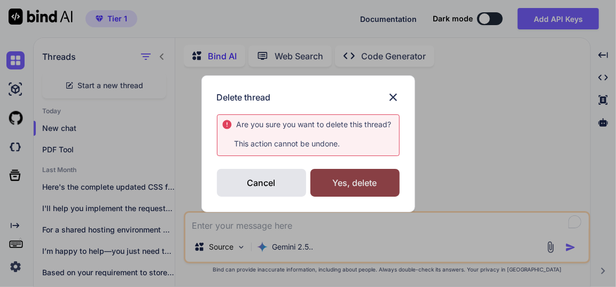
click at [371, 171] on div "Yes, delete" at bounding box center [354, 183] width 89 height 28
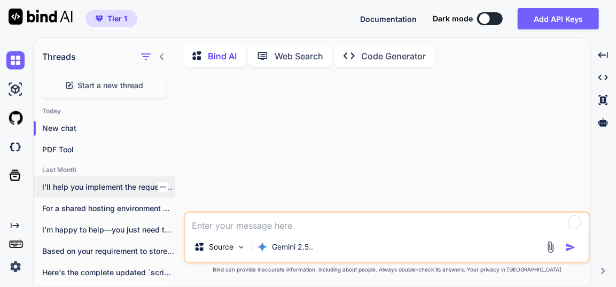
click at [160, 184] on icon "button" at bounding box center [163, 187] width 6 height 6
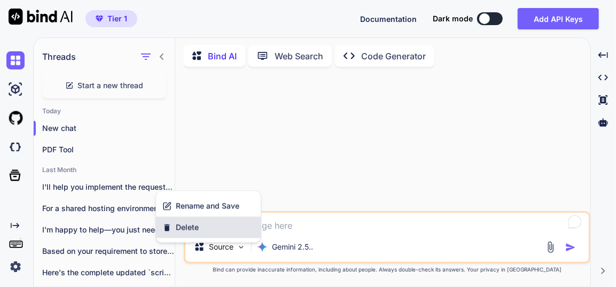
click at [187, 217] on div "Rename and Save Delete" at bounding box center [208, 216] width 105 height 43
click at [187, 218] on div "Delete" at bounding box center [208, 226] width 105 height 21
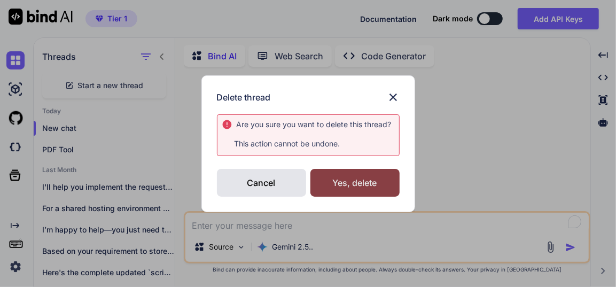
click at [354, 183] on div "Yes, delete" at bounding box center [354, 183] width 89 height 28
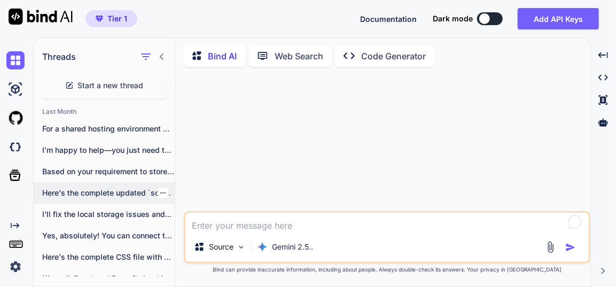
scroll to position [10, 0]
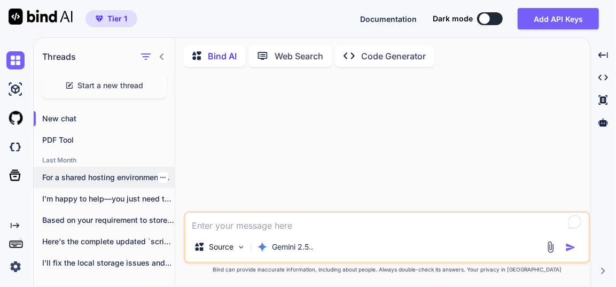
click at [163, 176] on div at bounding box center [163, 177] width 11 height 11
click at [161, 177] on icon "button" at bounding box center [162, 177] width 5 height 1
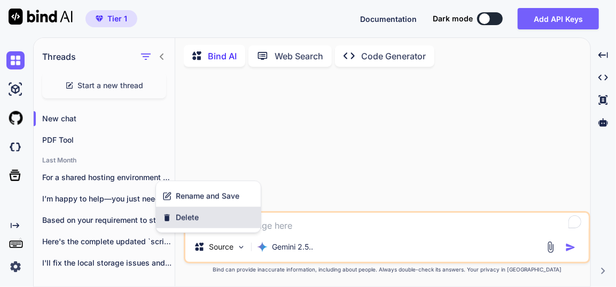
click at [181, 208] on div "Delete" at bounding box center [208, 217] width 105 height 21
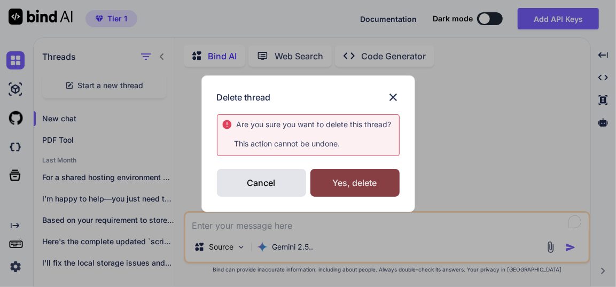
click at [329, 179] on div "Yes, delete" at bounding box center [354, 183] width 89 height 28
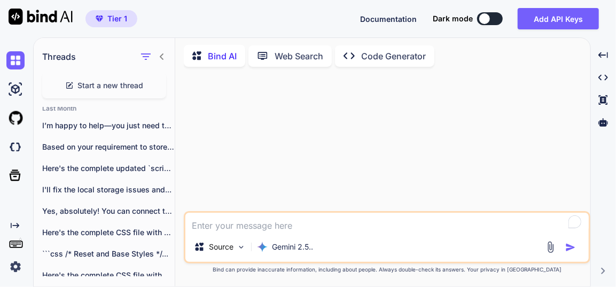
scroll to position [37, 0]
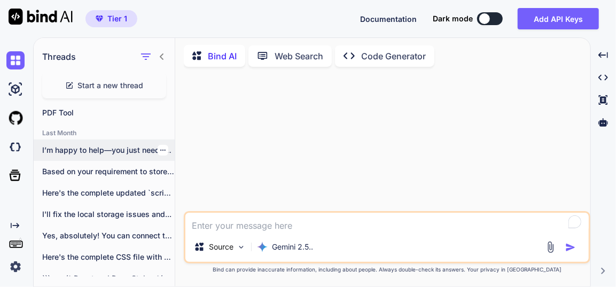
click at [167, 150] on p "I’m happy to help—you just need to..." at bounding box center [108, 150] width 132 height 11
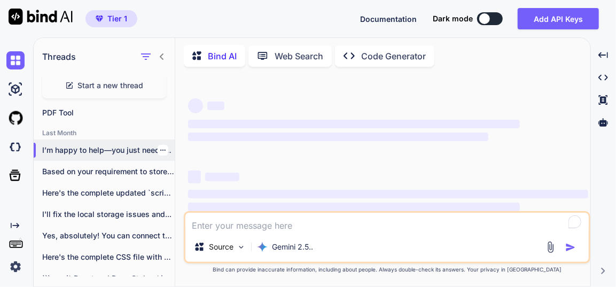
click at [161, 149] on icon "button" at bounding box center [163, 150] width 6 height 6
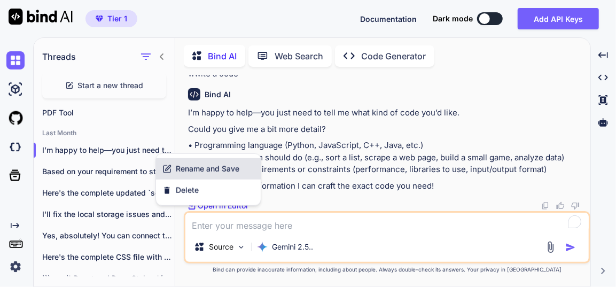
scroll to position [196, 0]
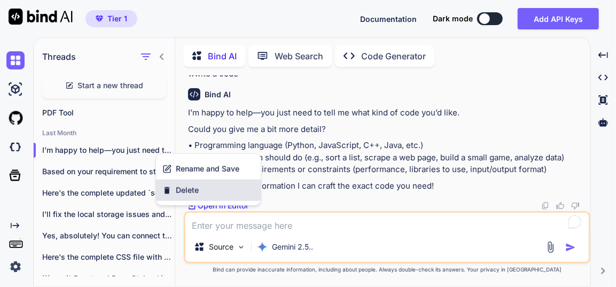
click at [193, 185] on span "Delete" at bounding box center [187, 190] width 23 height 11
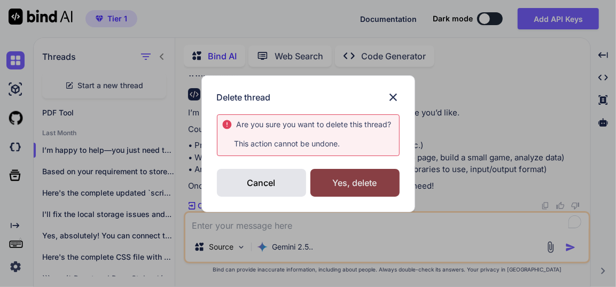
click at [332, 176] on div "Yes, delete" at bounding box center [354, 183] width 89 height 28
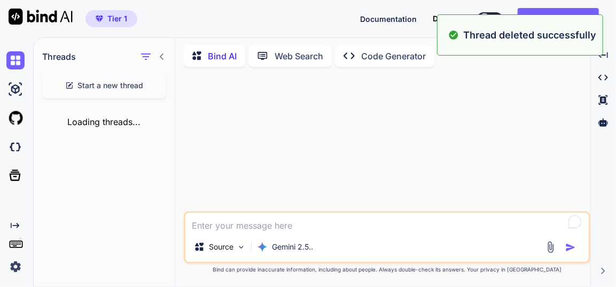
scroll to position [0, 0]
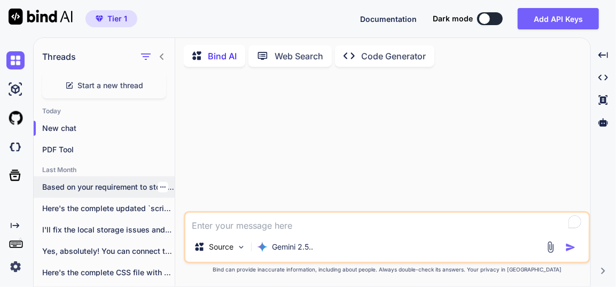
click at [160, 186] on icon "button" at bounding box center [163, 187] width 6 height 6
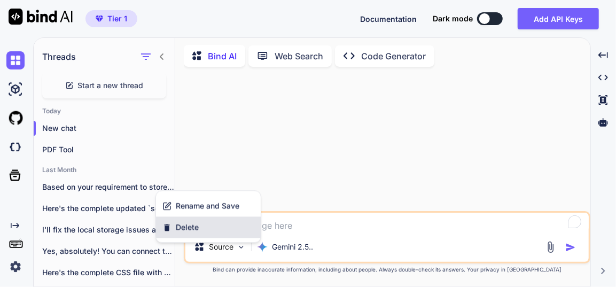
click at [185, 223] on span "Delete" at bounding box center [187, 227] width 23 height 11
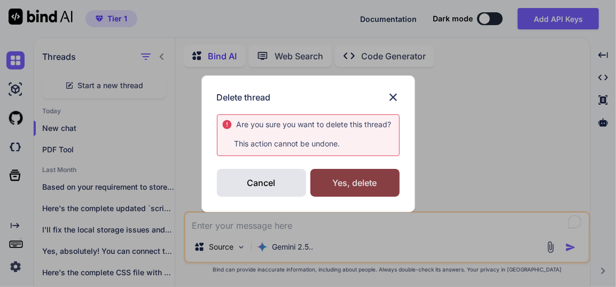
click at [334, 171] on div "Yes, delete" at bounding box center [354, 183] width 89 height 28
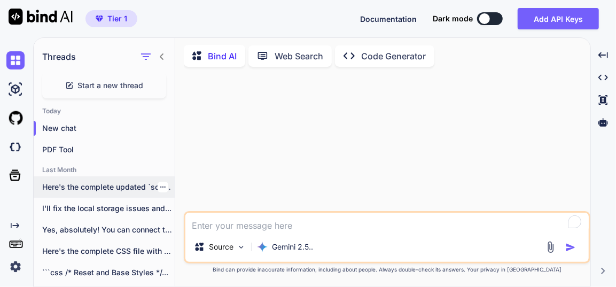
click at [160, 184] on icon "button" at bounding box center [163, 187] width 6 height 6
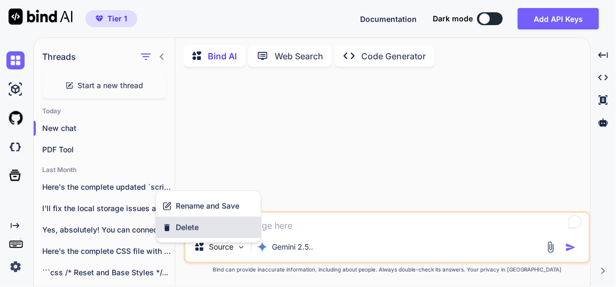
click at [194, 222] on span "Delete" at bounding box center [187, 227] width 23 height 11
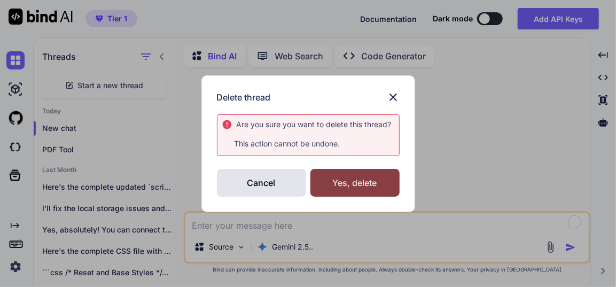
click at [349, 182] on div "Yes, delete" at bounding box center [354, 183] width 89 height 28
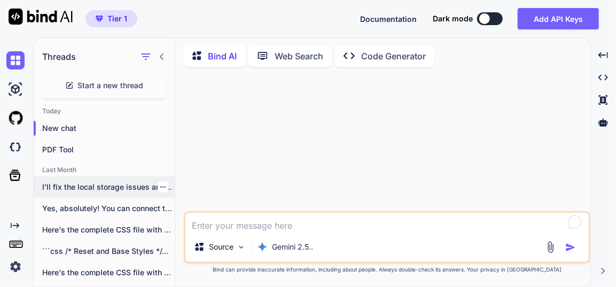
click at [161, 188] on div at bounding box center [163, 187] width 11 height 11
click at [160, 186] on icon "button" at bounding box center [162, 186] width 5 height 1
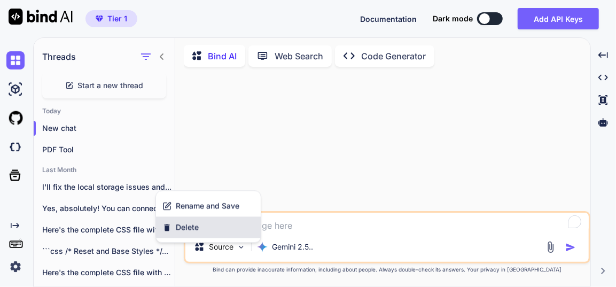
click at [186, 224] on span "Delete" at bounding box center [187, 227] width 23 height 11
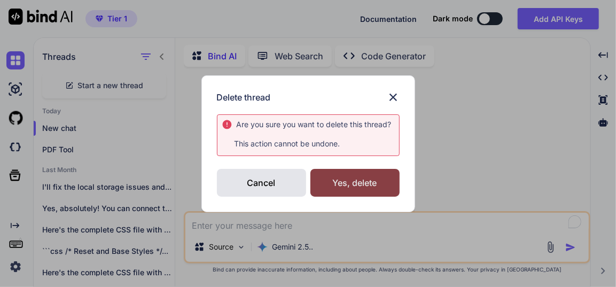
click at [330, 185] on div "Yes, delete" at bounding box center [354, 183] width 89 height 28
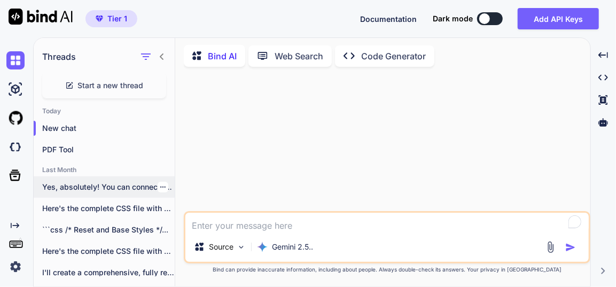
click at [161, 188] on div at bounding box center [163, 187] width 11 height 11
click at [160, 186] on icon "button" at bounding box center [162, 186] width 5 height 1
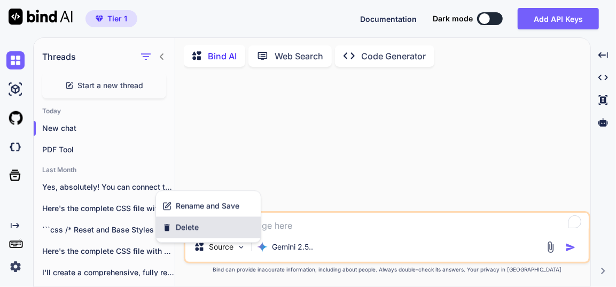
click at [178, 222] on span "Delete" at bounding box center [187, 227] width 23 height 11
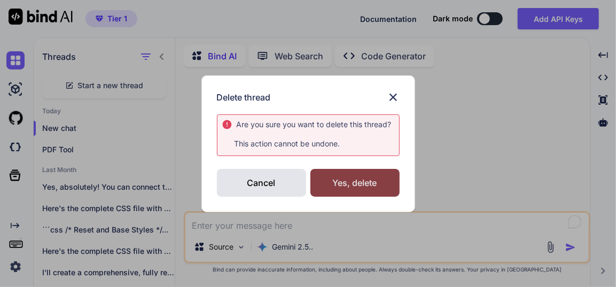
click at [341, 185] on div "Yes, delete" at bounding box center [354, 183] width 89 height 28
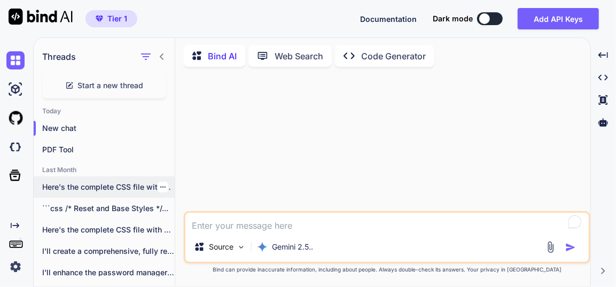
click at [162, 184] on div at bounding box center [163, 187] width 11 height 11
click at [161, 185] on div at bounding box center [163, 187] width 11 height 11
click at [160, 184] on icon "button" at bounding box center [163, 187] width 6 height 6
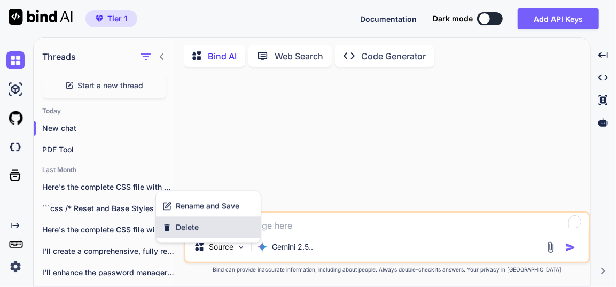
click at [176, 226] on span "Delete" at bounding box center [187, 227] width 23 height 11
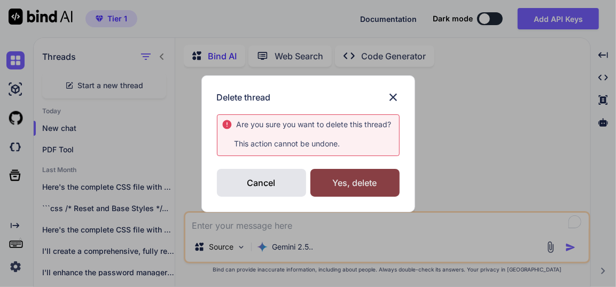
click at [342, 181] on div "Yes, delete" at bounding box center [354, 183] width 89 height 28
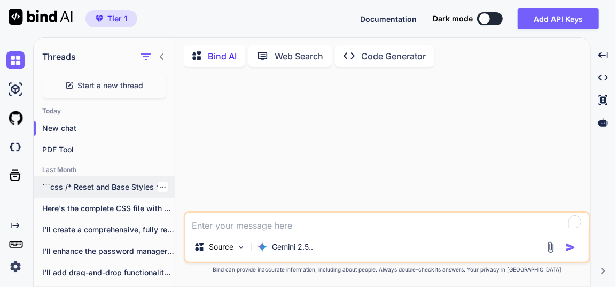
scroll to position [54, 0]
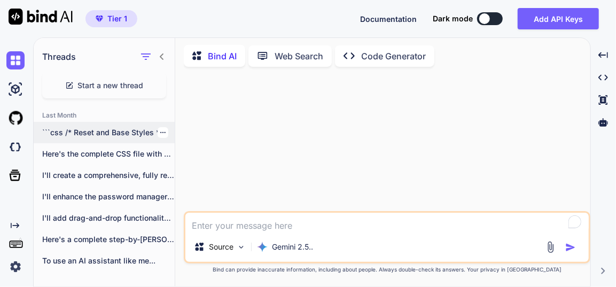
click at [160, 131] on icon "button" at bounding box center [163, 132] width 6 height 6
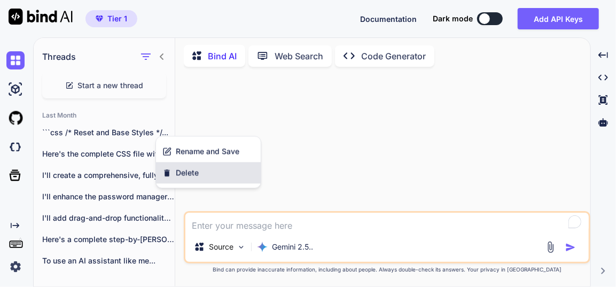
click at [179, 174] on span "Delete" at bounding box center [187, 172] width 23 height 11
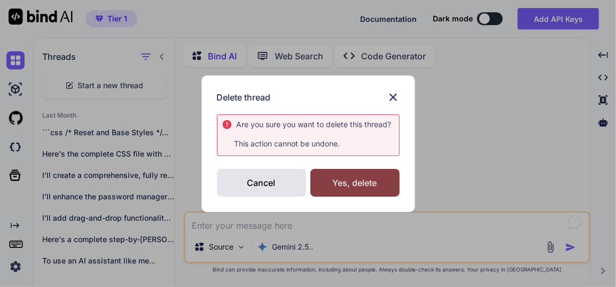
click at [351, 183] on div "Yes, delete" at bounding box center [354, 183] width 89 height 28
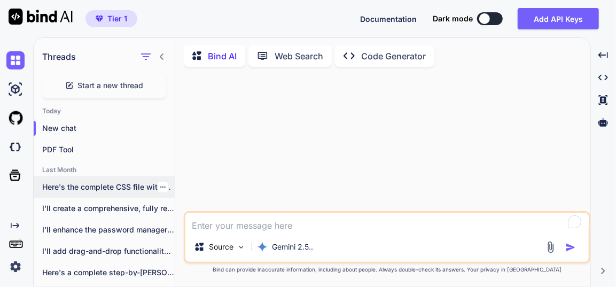
click at [161, 184] on icon "button" at bounding box center [163, 187] width 6 height 6
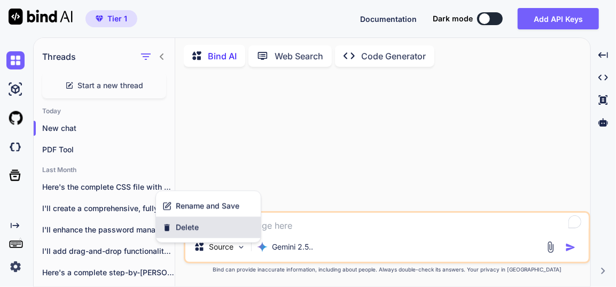
click at [188, 223] on span "Delete" at bounding box center [187, 227] width 23 height 11
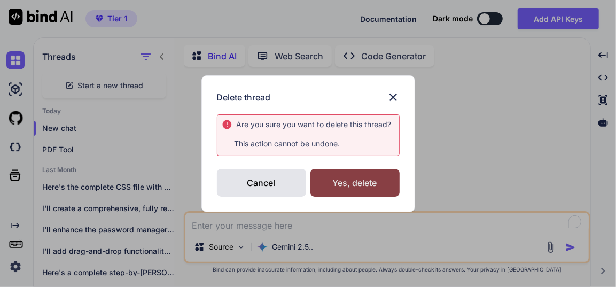
click at [343, 180] on div "Yes, delete" at bounding box center [354, 183] width 89 height 28
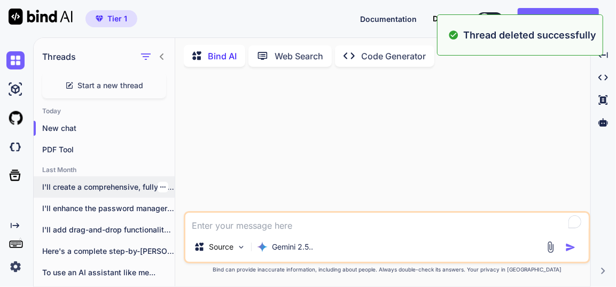
click at [160, 184] on icon "button" at bounding box center [163, 187] width 6 height 6
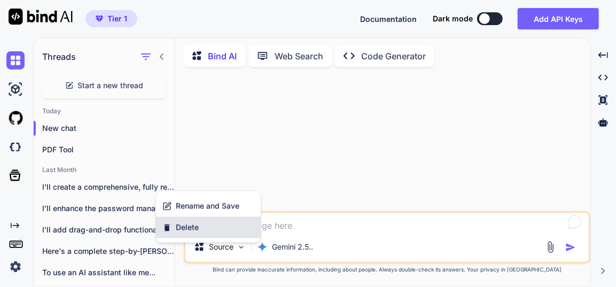
click at [187, 222] on span "Delete" at bounding box center [187, 227] width 23 height 11
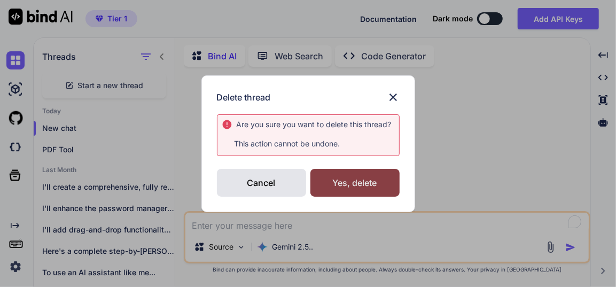
click at [341, 183] on div "Yes, delete" at bounding box center [354, 183] width 89 height 28
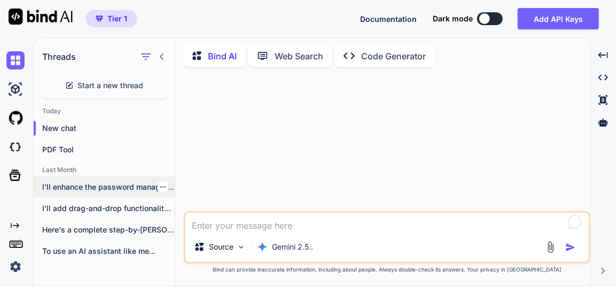
click at [160, 185] on icon "button" at bounding box center [163, 187] width 6 height 6
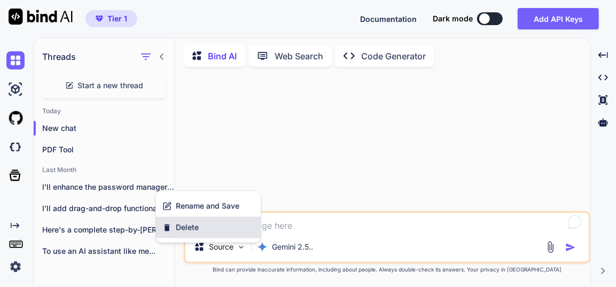
click at [195, 228] on span "Delete" at bounding box center [187, 227] width 23 height 11
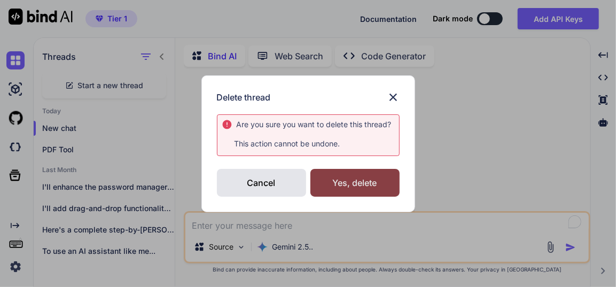
click at [353, 179] on div "Yes, delete" at bounding box center [354, 183] width 89 height 28
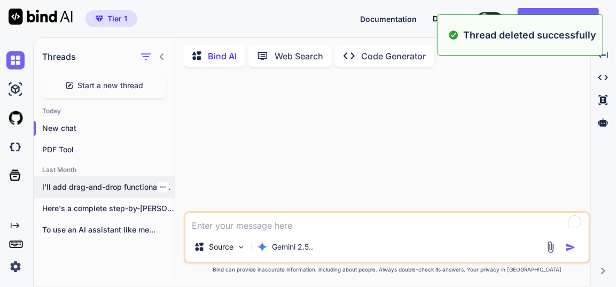
click at [160, 185] on icon "button" at bounding box center [163, 187] width 6 height 6
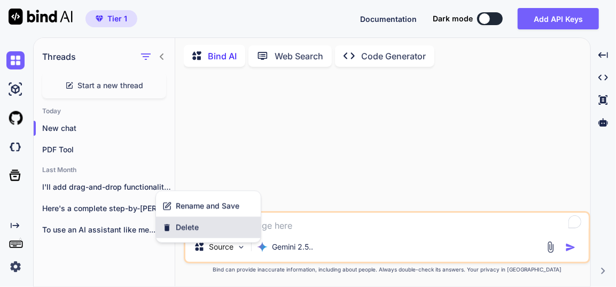
click at [201, 223] on div "Delete" at bounding box center [208, 226] width 105 height 21
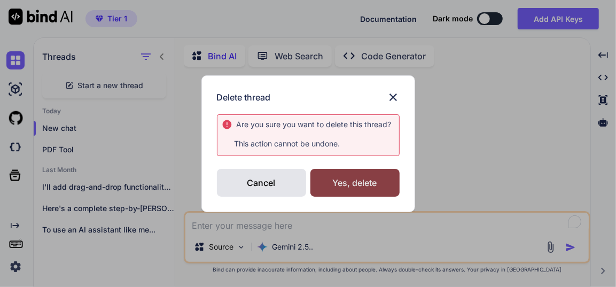
click at [358, 183] on div "Yes, delete" at bounding box center [354, 183] width 89 height 28
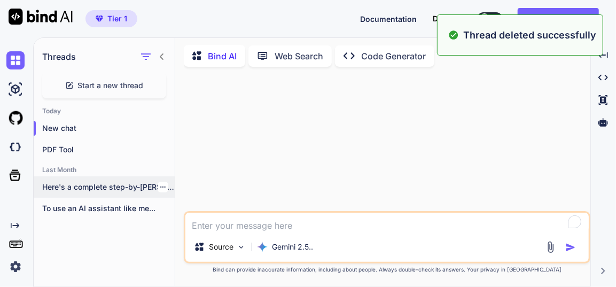
click at [160, 184] on icon "button" at bounding box center [163, 187] width 6 height 6
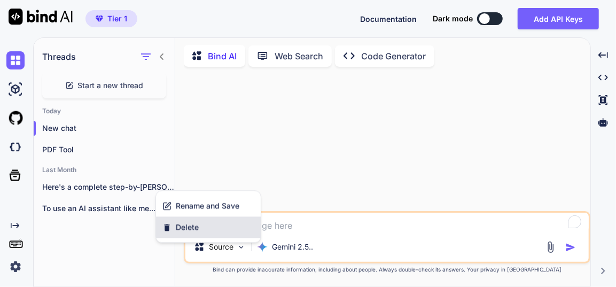
click at [194, 225] on span "Delete" at bounding box center [187, 227] width 23 height 11
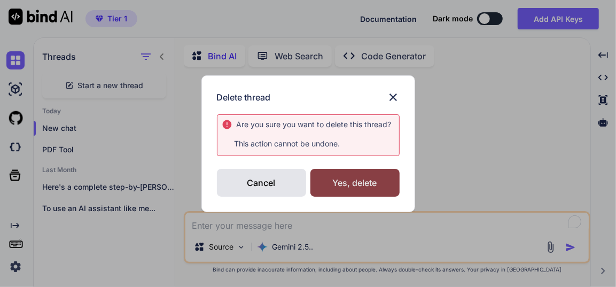
click at [327, 186] on div "Yes, delete" at bounding box center [354, 183] width 89 height 28
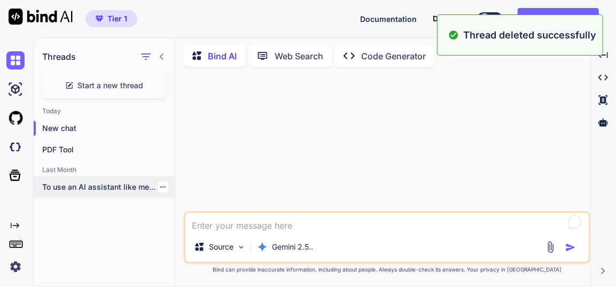
click at [160, 187] on icon "button" at bounding box center [163, 187] width 6 height 6
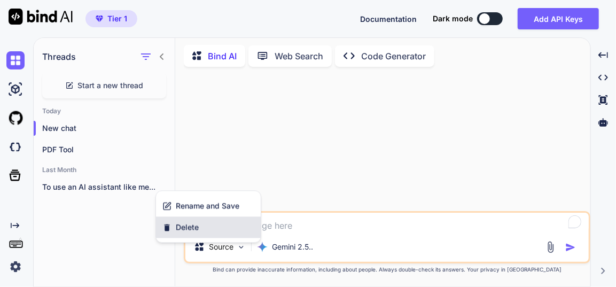
click at [185, 223] on span "Delete" at bounding box center [187, 227] width 23 height 11
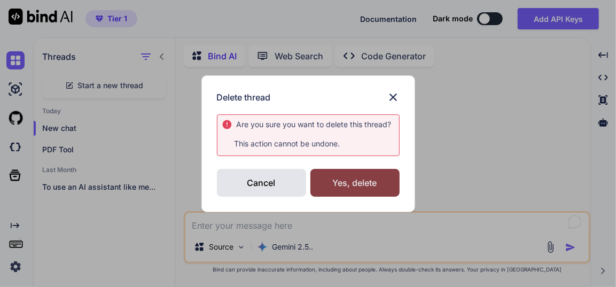
click at [353, 190] on div "Yes, delete" at bounding box center [354, 183] width 89 height 28
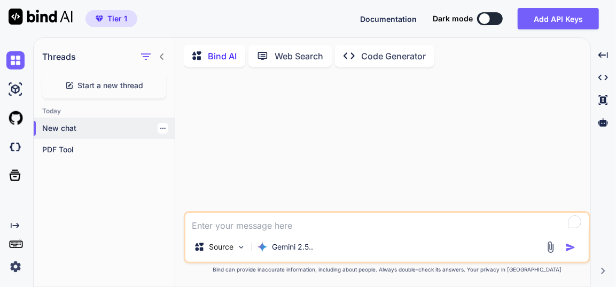
click at [98, 123] on p "New chat" at bounding box center [108, 128] width 132 height 11
click at [603, 270] on icon "Created with Pixso." at bounding box center [603, 271] width 6 height 6
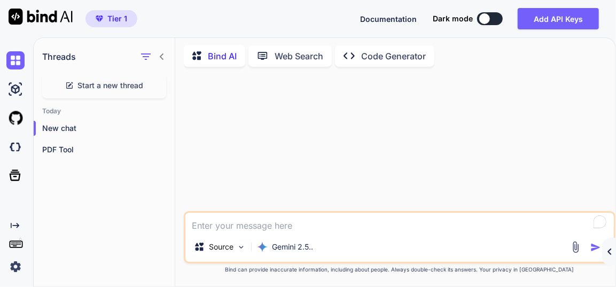
click at [608, 249] on icon "Created with Pixso." at bounding box center [609, 251] width 6 height 6
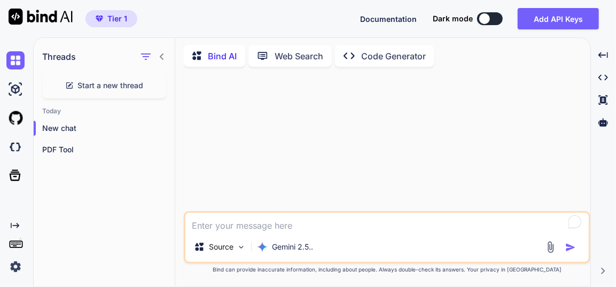
click at [238, 225] on textarea at bounding box center [386, 222] width 403 height 19
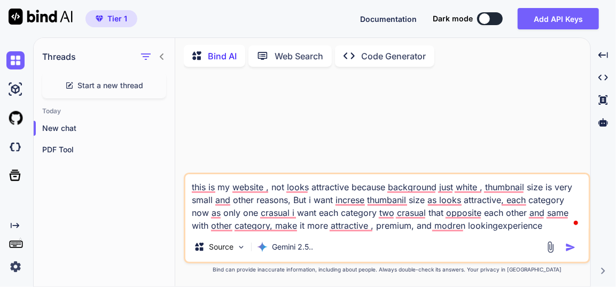
click at [496, 230] on textarea "this is my website , not looks attractive because background just white , thumb…" at bounding box center [386, 203] width 403 height 58
click at [551, 226] on textarea "this is my website , not looks attractive because background just white , thumb…" at bounding box center [386, 203] width 403 height 58
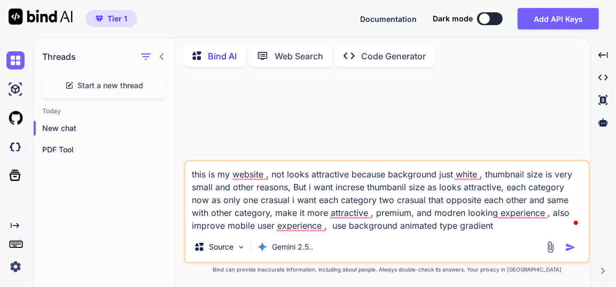
click at [458, 226] on textarea "this is my website , not looks attractive because background just white , thumb…" at bounding box center [386, 196] width 403 height 71
click at [522, 228] on textarea "this is my website , not looks attractive because background just white , thumb…" at bounding box center [386, 196] width 403 height 71
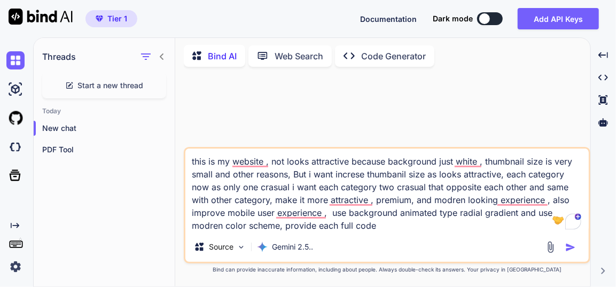
click at [282, 226] on textarea "this is my website , not looks attractive because background just white , thumb…" at bounding box center [386, 189] width 403 height 83
click at [473, 227] on textarea "this is my website , not looks attractive because background just white , thumb…" at bounding box center [386, 189] width 403 height 83
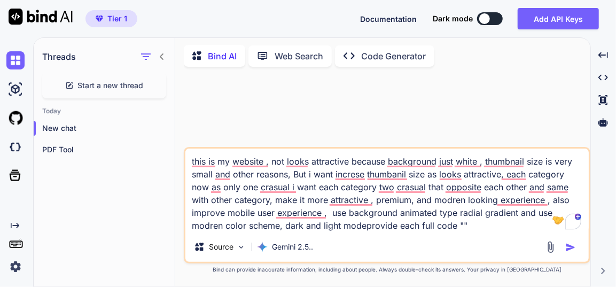
paste textarea "index.html - "<!DOCTYPE html> <html lang="en"> <head> <meta charset="UTF-8"> <m…"
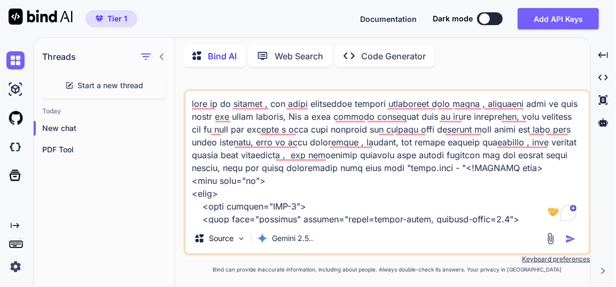
scroll to position [28580, 0]
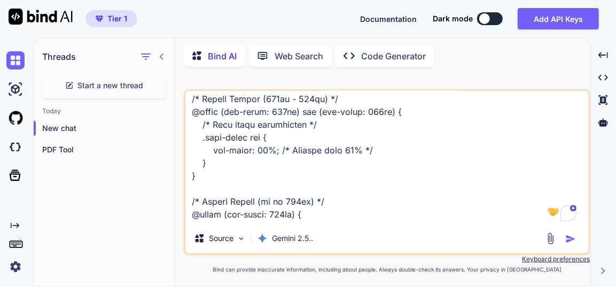
type textarea "this is my website , not looks attractive because background just white , thumb…"
click at [569, 237] on img "button" at bounding box center [570, 238] width 11 height 11
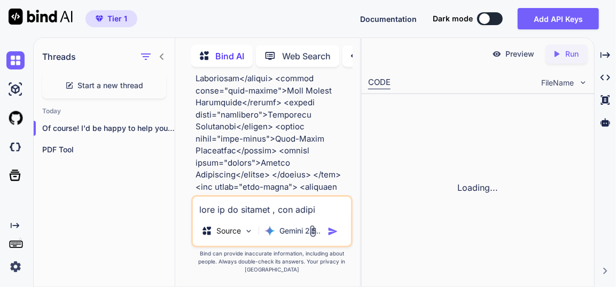
scroll to position [17721, 0]
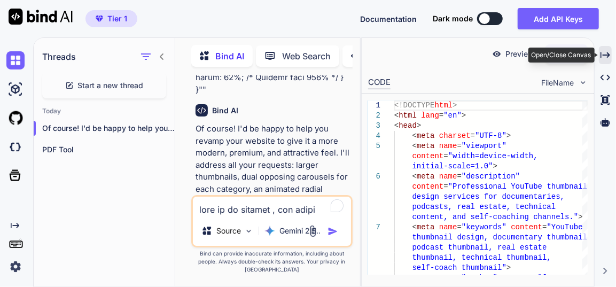
click at [606, 51] on icon "Created with Pixso." at bounding box center [605, 55] width 10 height 10
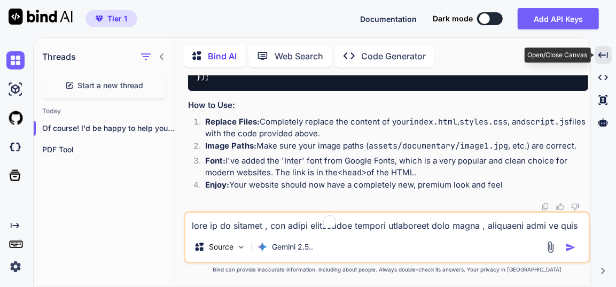
scroll to position [6422, 0]
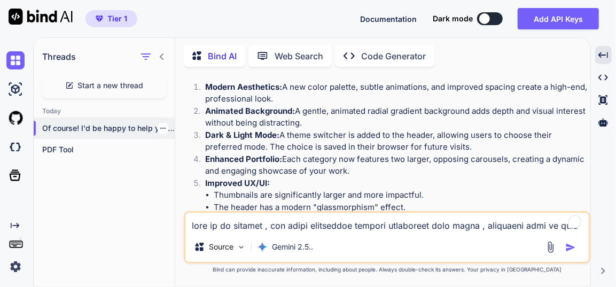
click at [160, 125] on icon "button" at bounding box center [163, 128] width 6 height 6
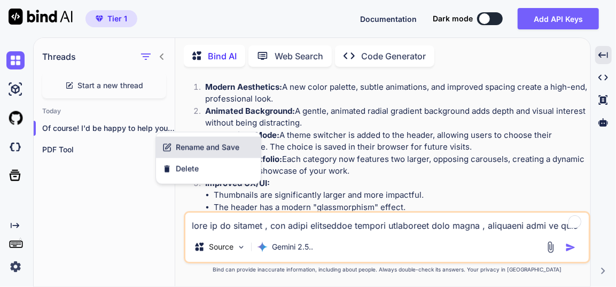
click at [195, 145] on span "Rename and Save" at bounding box center [208, 147] width 64 height 11
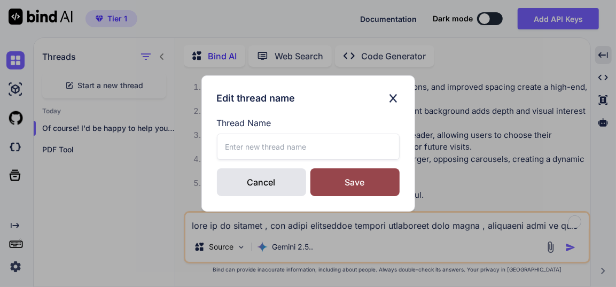
click at [335, 144] on input "text" at bounding box center [308, 147] width 183 height 26
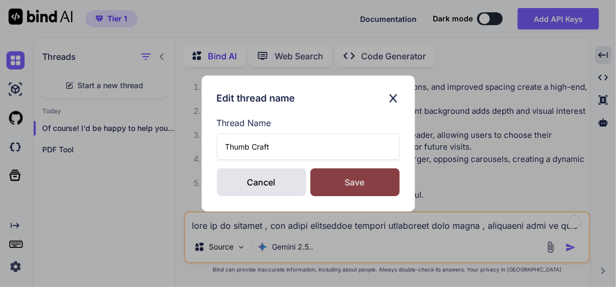
type input "Thumb Craft"
click at [329, 180] on div "Save" at bounding box center [354, 182] width 89 height 28
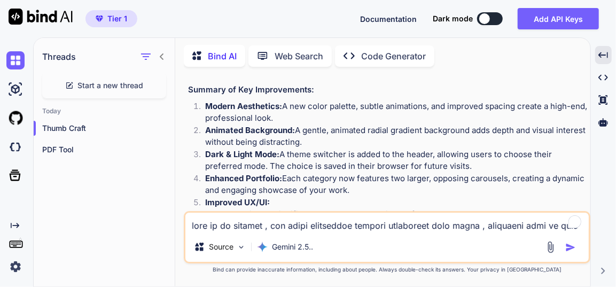
scroll to position [6462, 0]
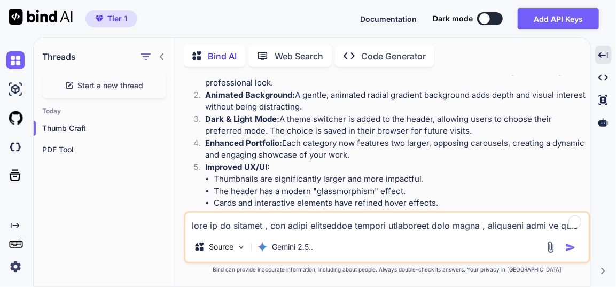
click at [162, 54] on icon at bounding box center [162, 56] width 9 height 9
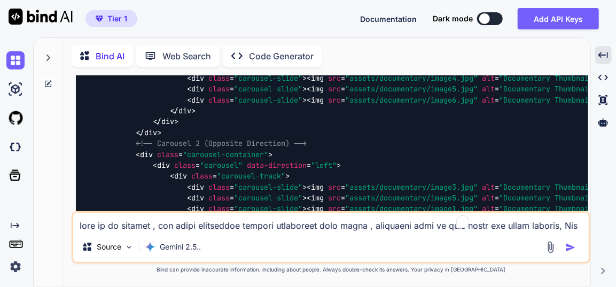
scroll to position [5041, 0]
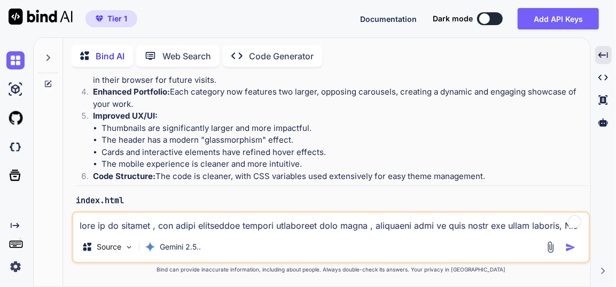
click at [559, 241] on img at bounding box center [561, 245] width 9 height 9
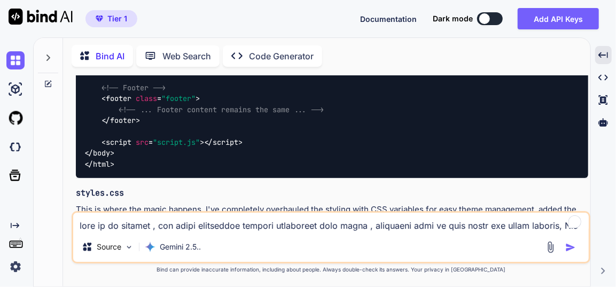
scroll to position [8003, 0]
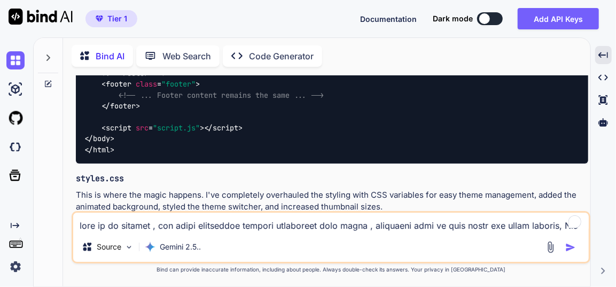
click at [563, 220] on img at bounding box center [561, 224] width 9 height 9
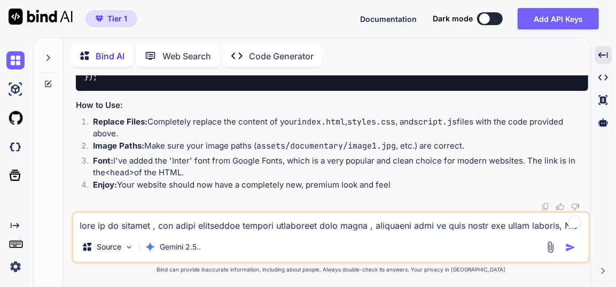
scroll to position [13587, 0]
click at [182, 224] on textarea at bounding box center [330, 222] width 515 height 19
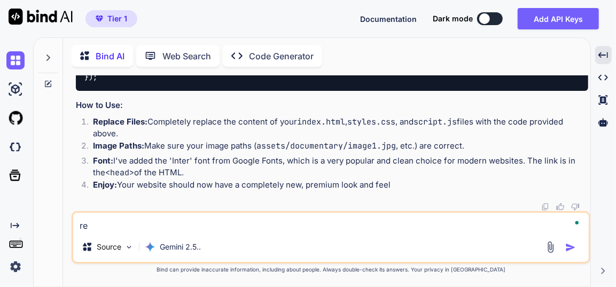
type textarea "r"
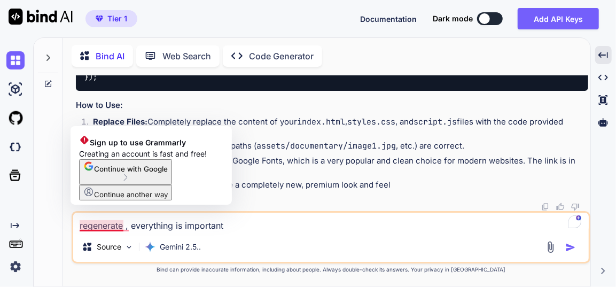
click at [122, 228] on textarea "regenerate , everything is important" at bounding box center [330, 222] width 515 height 19
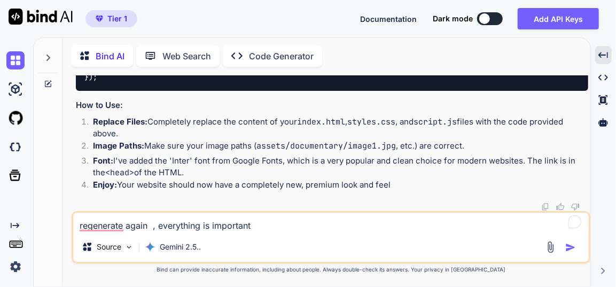
click at [264, 228] on textarea "regenerate again , everything is important" at bounding box center [330, 222] width 515 height 19
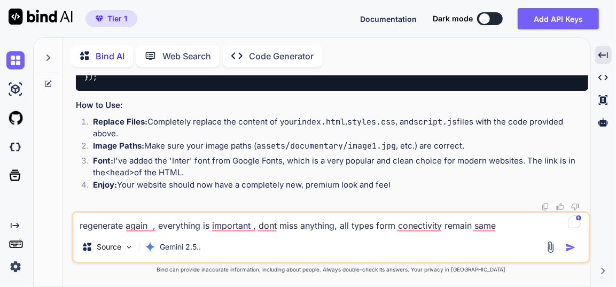
type textarea "regenerate again , everything is important , dont miss anything, all types form…"
click at [574, 246] on img "button" at bounding box center [570, 247] width 11 height 11
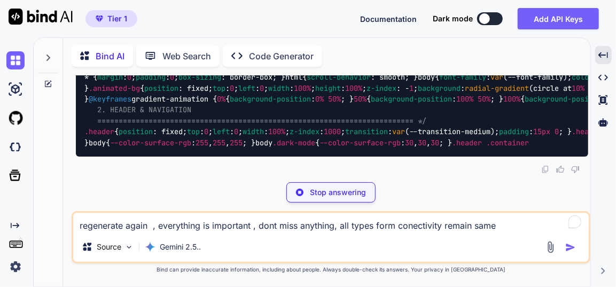
scroll to position [16332, 0]
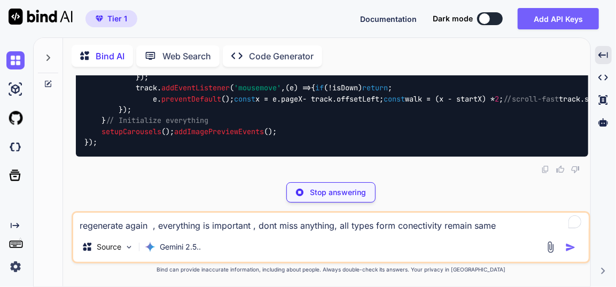
scroll to position [24545, 0]
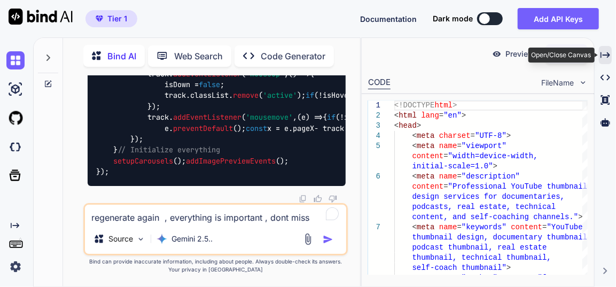
click at [606, 59] on icon "Created with Pixso." at bounding box center [605, 55] width 10 height 10
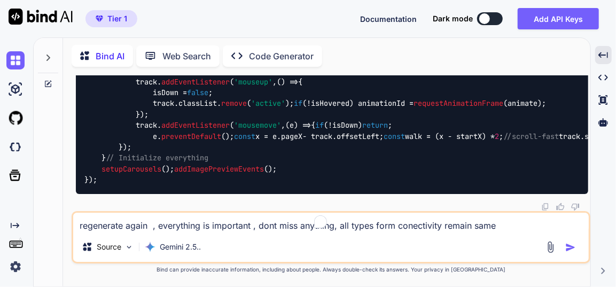
scroll to position [19149, 0]
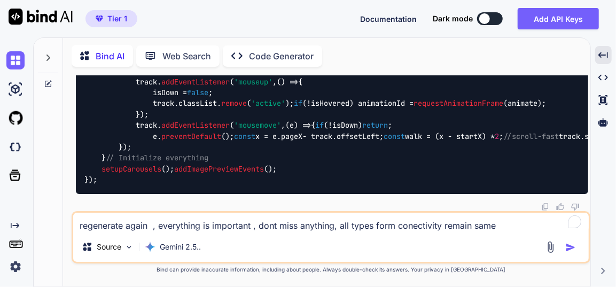
scroll to position [22160, 0]
click at [227, 225] on textarea "regenerate again , everything is important , dont miss anything, all types form…" at bounding box center [330, 222] width 515 height 19
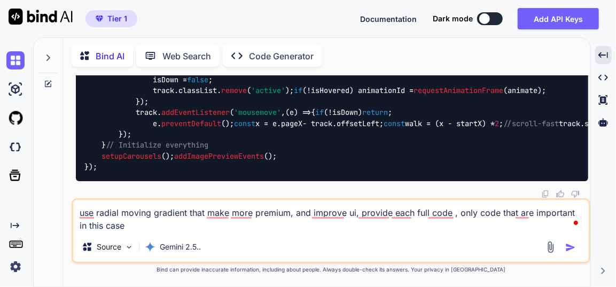
click at [475, 215] on textarea "use radial moving gradient that make more premium, and improve ui, provide each…" at bounding box center [330, 216] width 515 height 32
click at [521, 214] on textarea "use radial moving gradient that make more premium, and improve ui, provide each…" at bounding box center [330, 216] width 515 height 32
type textarea "use radial moving gradient that make more premium, and improve ui, provide each…"
click at [573, 246] on img "button" at bounding box center [570, 247] width 11 height 11
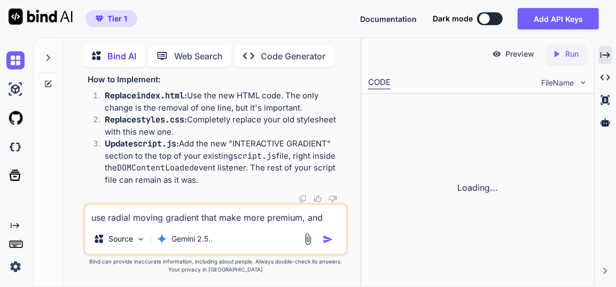
scroll to position [34592, 0]
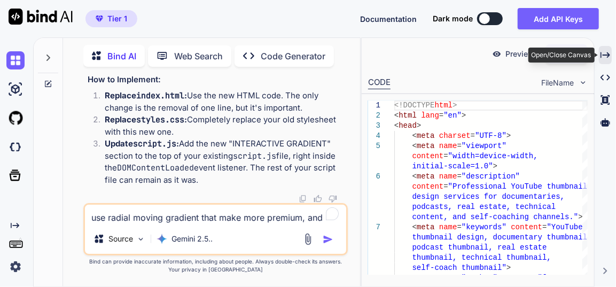
click at [606, 56] on icon "Created with Pixso." at bounding box center [605, 55] width 10 height 10
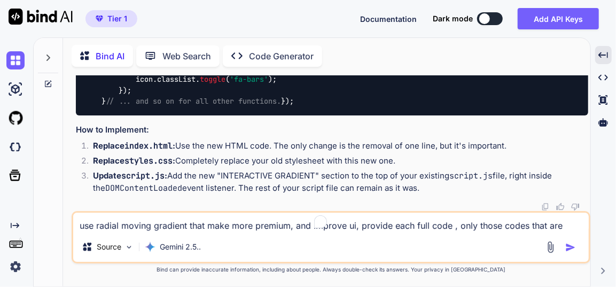
scroll to position [28942, 0]
click at [273, 226] on textarea "use radial moving gradient that make more premium, and improve ui, provide each…" at bounding box center [330, 222] width 515 height 19
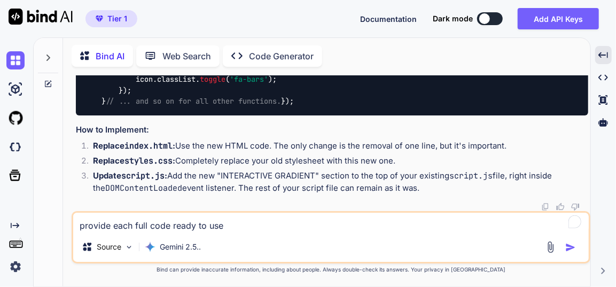
type textarea "provide each full code ready to use"
click at [569, 247] on img "button" at bounding box center [570, 247] width 11 height 11
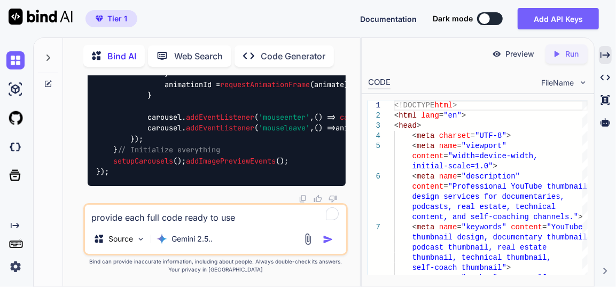
scroll to position [34976, 0]
click at [604, 52] on icon "Created with Pixso." at bounding box center [605, 55] width 10 height 10
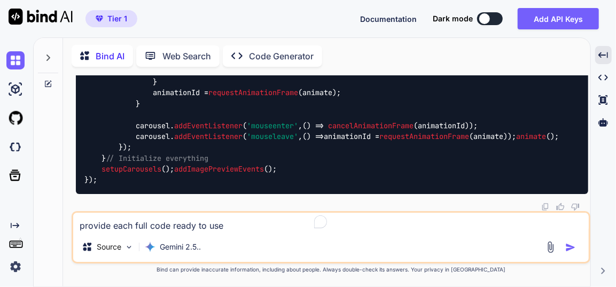
scroll to position [29262, 0]
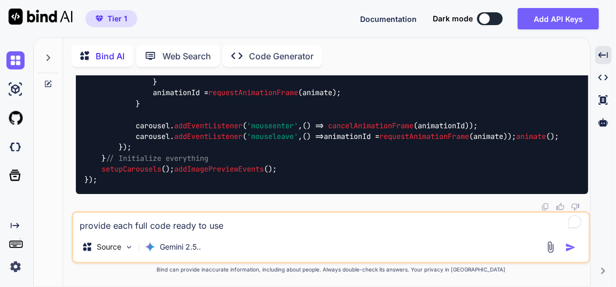
click at [226, 223] on textarea "provide each full code ready to use" at bounding box center [330, 222] width 515 height 19
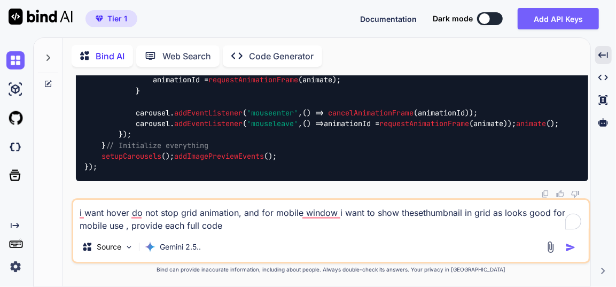
type textarea "i want hover do not stop grid animation, and for mobile window i want to show t…"
click at [563, 249] on div at bounding box center [562, 247] width 36 height 12
click at [573, 244] on img "button" at bounding box center [570, 247] width 11 height 11
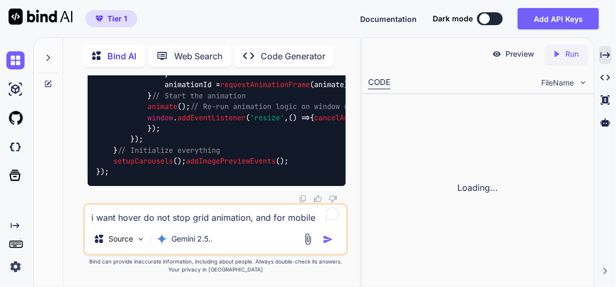
scroll to position [39394, 0]
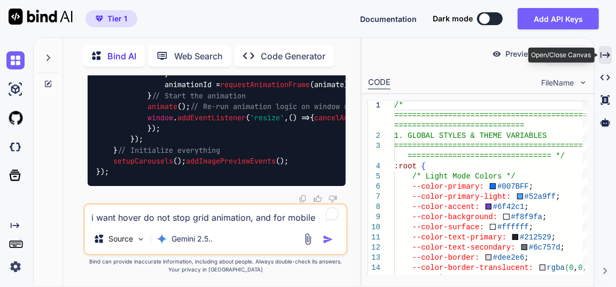
click at [608, 52] on icon "Created with Pixso." at bounding box center [605, 55] width 10 height 10
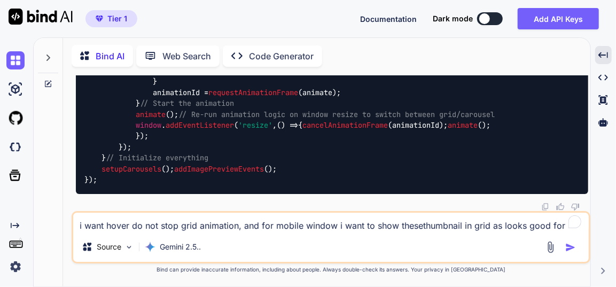
scroll to position [38561, 0]
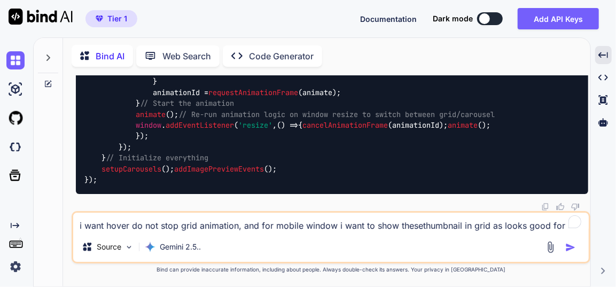
click at [182, 225] on textarea "i want hover do not stop grid animation, and for mobile window i want to show t…" at bounding box center [330, 222] width 515 height 19
click at [185, 225] on textarea "i want hover do not stop grid animation, and for mobile window i want to show t…" at bounding box center [330, 222] width 515 height 19
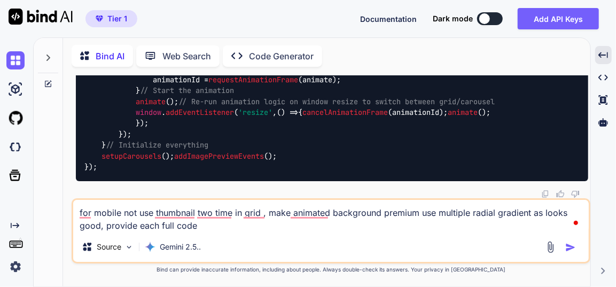
type textarea "for mobile not use thumbnail two time in grid , make animated background premiu…"
click at [566, 246] on img "button" at bounding box center [570, 247] width 11 height 11
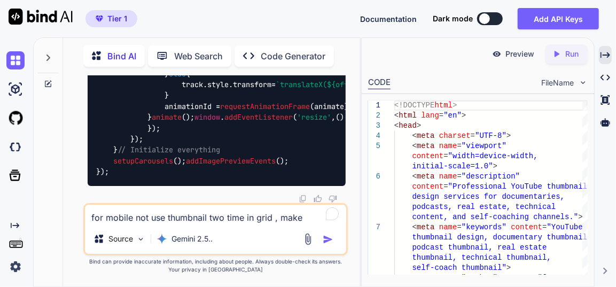
scroll to position [51564, 0]
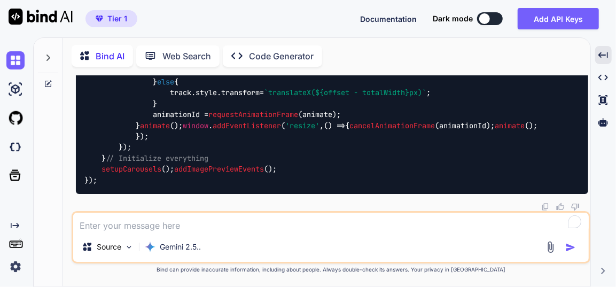
scroll to position [45453, 0]
click at [226, 224] on textarea at bounding box center [330, 222] width 515 height 19
type textarea "provide full css and js filre ready to use"
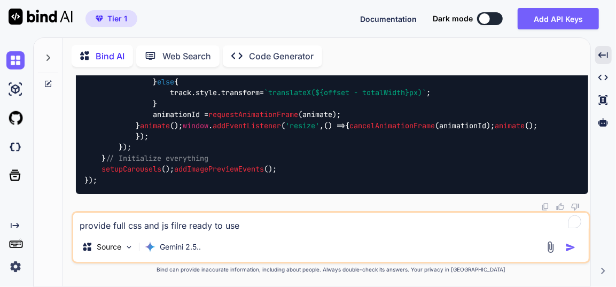
click at [570, 248] on img "button" at bounding box center [570, 247] width 11 height 11
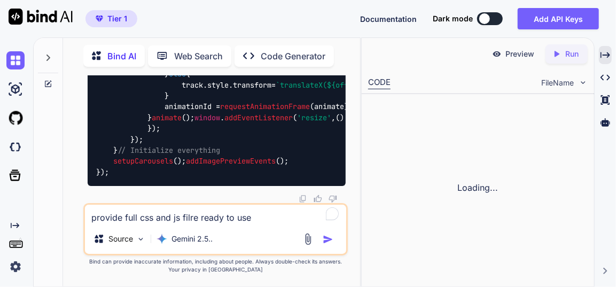
scroll to position [58313, 0]
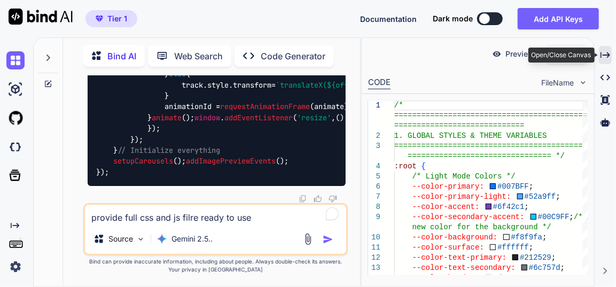
click at [609, 54] on icon "Created with Pixso." at bounding box center [605, 55] width 10 height 10
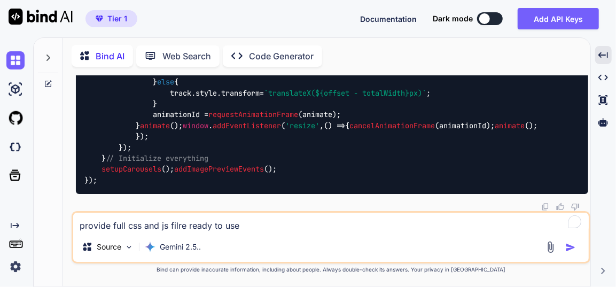
scroll to position [52517, 0]
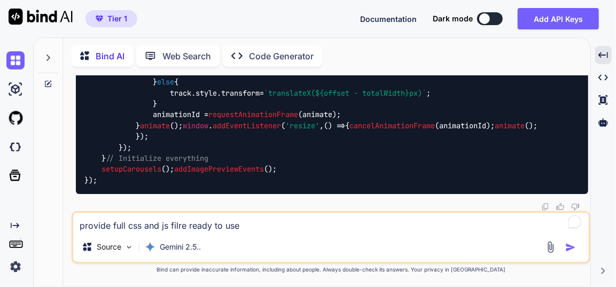
click at [221, 230] on textarea "provide full css and js filre ready to use" at bounding box center [330, 222] width 515 height 19
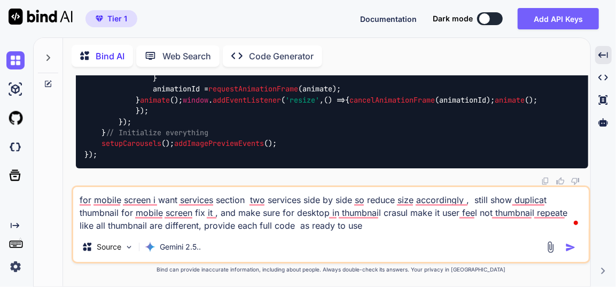
type textarea "for mobile screen i want services section two services side by side so reduce s…"
click at [569, 246] on img "button" at bounding box center [570, 247] width 11 height 11
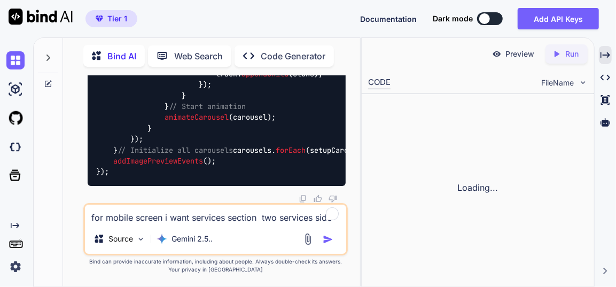
scroll to position [72353, 0]
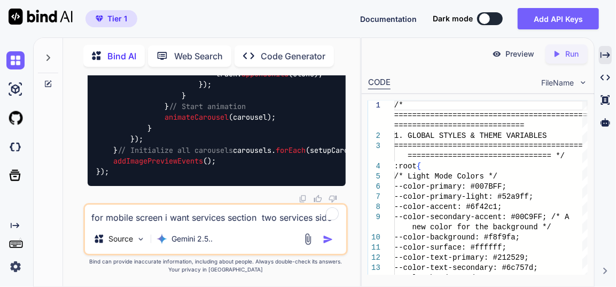
click at [605, 52] on icon "Created with Pixso." at bounding box center [605, 55] width 10 height 10
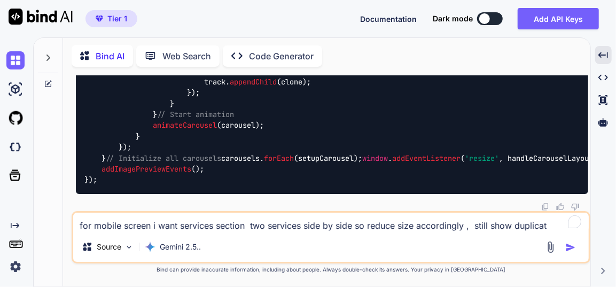
scroll to position [59506, 0]
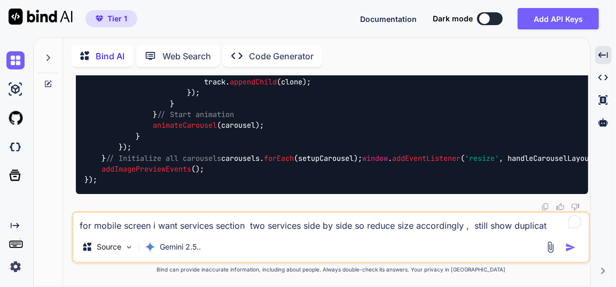
click at [244, 225] on textarea "for mobile screen i want services section two services side by side so reduce s…" at bounding box center [330, 222] width 515 height 19
click at [447, 228] on textarea "use gradient color for all buttons as looks premium and use glass type effect ,…" at bounding box center [330, 222] width 515 height 19
click at [504, 230] on textarea "use gradient color for all buttons as looks premium and use glass type effect ,…" at bounding box center [330, 222] width 515 height 19
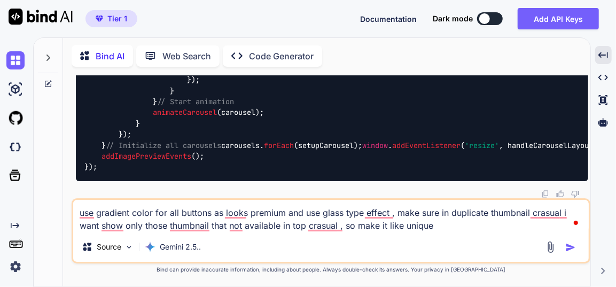
drag, startPoint x: 280, startPoint y: 228, endPoint x: 245, endPoint y: 231, distance: 34.9
click at [245, 231] on textarea "use gradient color for all buttons as looks premium and use glass type effect ,…" at bounding box center [330, 216] width 515 height 32
click at [473, 227] on textarea "use gradient color for all buttons as looks premium and use glass type effect ,…" at bounding box center [330, 216] width 515 height 32
click at [479, 227] on textarea "use gradient color for all buttons as looks premium and use glass type effect ,…" at bounding box center [330, 216] width 515 height 32
click at [518, 233] on div "use gradient color for all buttons as looks premium and use glass type effect ,…" at bounding box center [331, 230] width 519 height 65
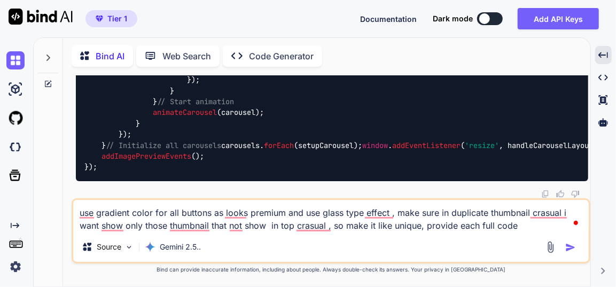
click at [525, 220] on textarea "use gradient color for all buttons as looks premium and use glass type effect ,…" at bounding box center [330, 216] width 515 height 32
click at [523, 225] on textarea "use gradient color for all buttons as looks premium and use glass type effect ,…" at bounding box center [330, 216] width 515 height 32
type textarea "use gradient color for all buttons as looks premium and use glass type effect ,…"
click at [569, 243] on img "button" at bounding box center [570, 247] width 11 height 11
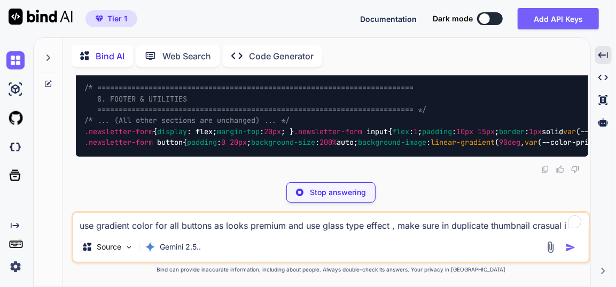
scroll to position [66767, 0]
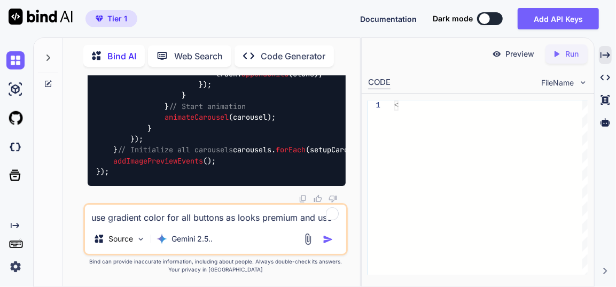
scroll to position [73153, 0]
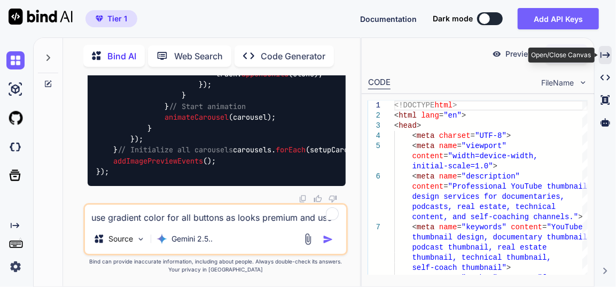
click at [607, 51] on icon "Created with Pixso." at bounding box center [605, 55] width 10 height 10
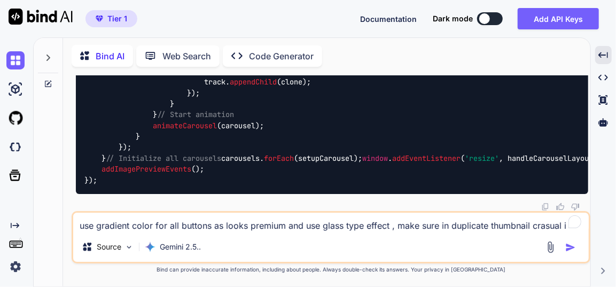
scroll to position [68466, 0]
click at [232, 222] on textarea "use gradient color for all buttons as looks premium and use glass type effect ,…" at bounding box center [330, 222] width 515 height 19
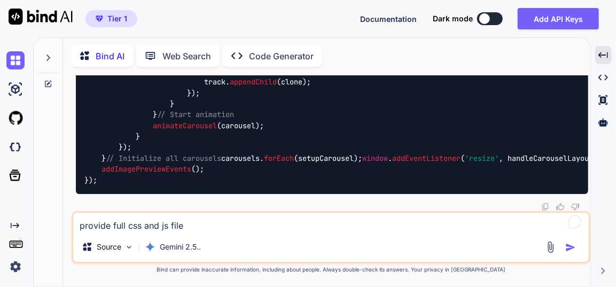
type textarea "provide full css and js file"
click at [564, 248] on div at bounding box center [562, 247] width 36 height 12
click at [569, 246] on img "button" at bounding box center [570, 247] width 11 height 11
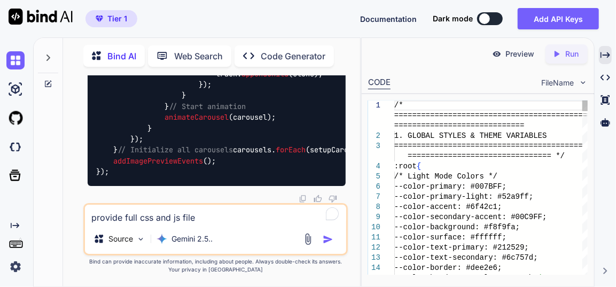
scroll to position [80589, 0]
click at [608, 55] on icon at bounding box center [605, 55] width 10 height 6
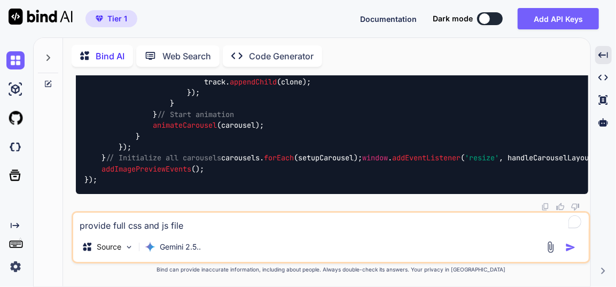
scroll to position [74129, 0]
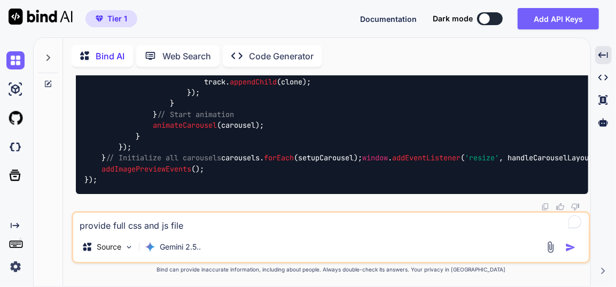
click at [248, 229] on textarea "provide full css and js file" at bounding box center [330, 222] width 515 height 19
type textarea "provide full html file"
click at [569, 249] on img "button" at bounding box center [570, 247] width 11 height 11
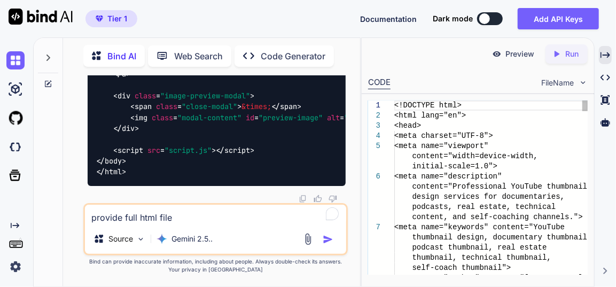
scroll to position [87458, 0]
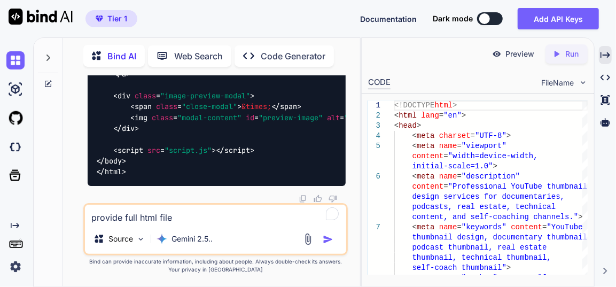
scroll to position [90877, 0]
click at [241, 222] on textarea "provide full html file" at bounding box center [215, 214] width 261 height 19
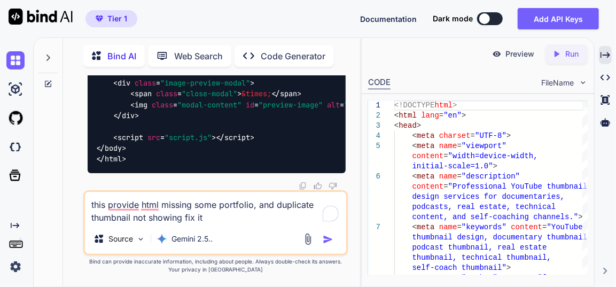
click at [183, 217] on textarea "this provide html missing some portfolio, and duplicate thumbnail not showing f…" at bounding box center [215, 208] width 261 height 32
click at [298, 221] on textarea "this provide html missing some portfolio, and duplicate thumbnail not showing o…" at bounding box center [215, 208] width 261 height 32
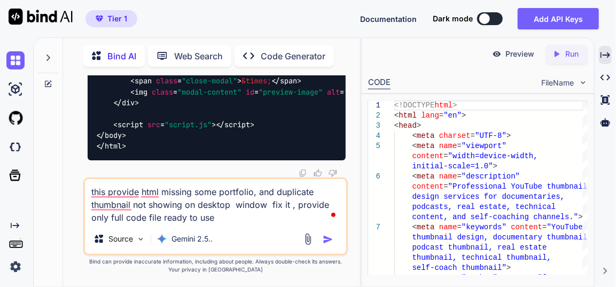
click at [112, 217] on textarea "this provide html missing some portfolio, and duplicate thumbnail not showing o…" at bounding box center [215, 201] width 261 height 45
click at [127, 217] on textarea "this provide html missing some portfolio, and duplicate thumbnail not showing o…" at bounding box center [215, 201] width 261 height 45
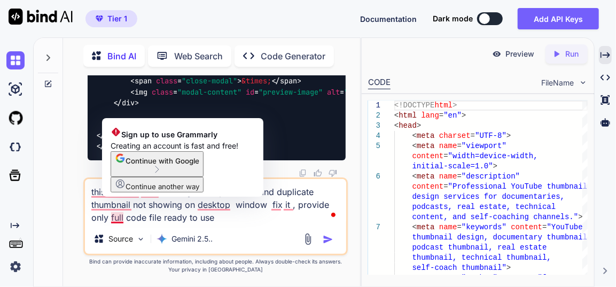
click at [108, 217] on textarea "this provide html missing some portfolio, and duplicate thumbnail not showing o…" at bounding box center [215, 201] width 261 height 45
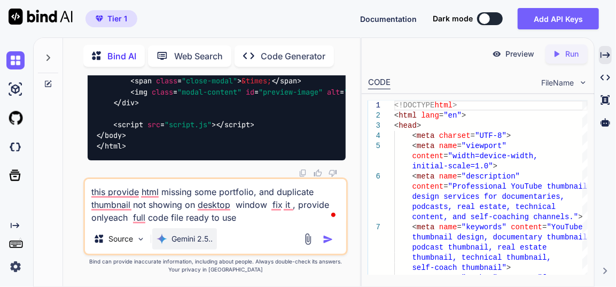
drag, startPoint x: 108, startPoint y: 217, endPoint x: 196, endPoint y: 246, distance: 91.7
click at [108, 217] on textarea "this provide html missing some portfolio, and duplicate thumbnail not showing o…" at bounding box center [215, 201] width 261 height 45
type textarea "this provide html missing some portfolio, and duplicate thumbnail not showing o…"
click at [330, 240] on img "button" at bounding box center [328, 239] width 11 height 11
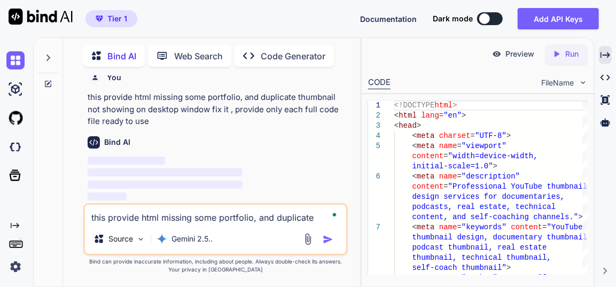
scroll to position [91006, 0]
click at [606, 57] on icon "Created with Pixso." at bounding box center [605, 55] width 10 height 10
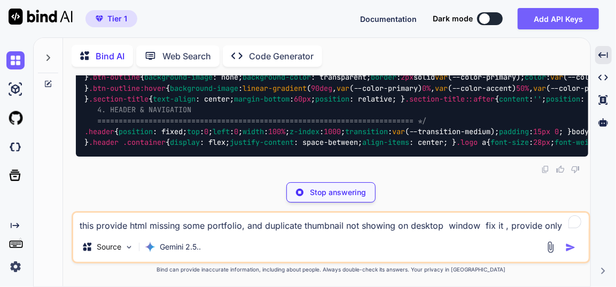
scroll to position [84692, 0]
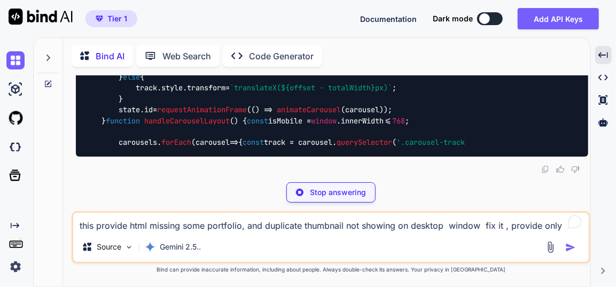
scroll to position [85470, 0]
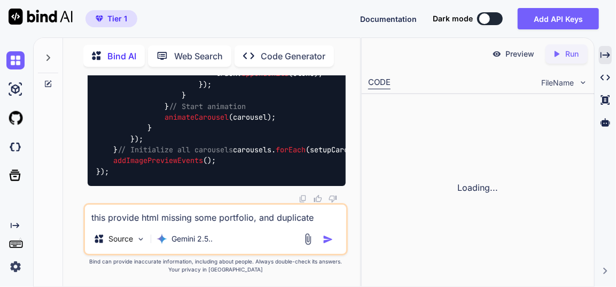
click at [610, 56] on div "Created with Pixso." at bounding box center [605, 55] width 13 height 18
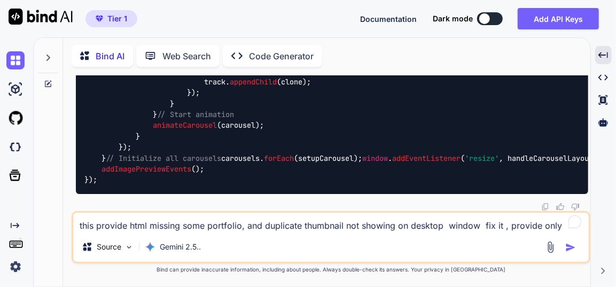
scroll to position [84692, 0]
